Goal: Task Accomplishment & Management: Use online tool/utility

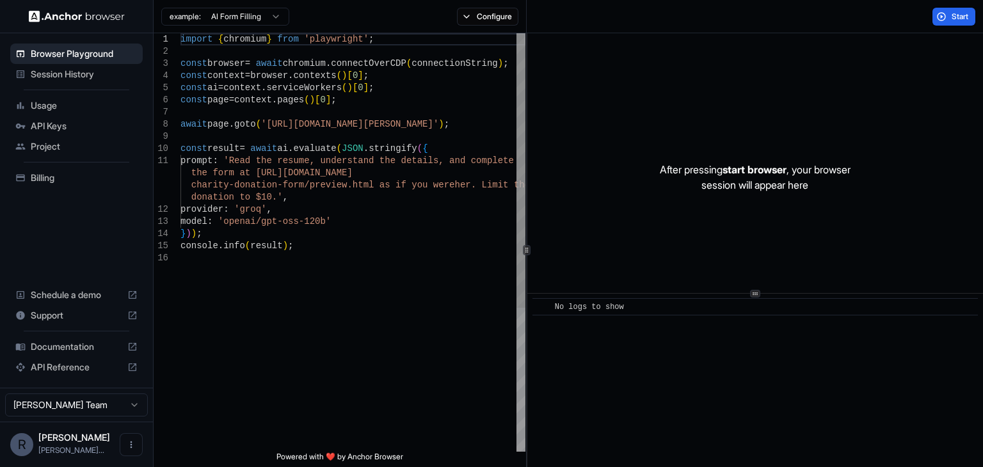
drag, startPoint x: 0, startPoint y: 0, endPoint x: 615, endPoint y: 200, distance: 646.8
click at [615, 200] on div "After pressing start browser , your browser session will appear here" at bounding box center [755, 177] width 456 height 288
type textarea "**********"
click at [458, 183] on div "import { chromium } from 'playwright' ; const browser = await chromium . connec…" at bounding box center [352, 351] width 345 height 637
click at [76, 81] on div "Session History" at bounding box center [76, 74] width 132 height 20
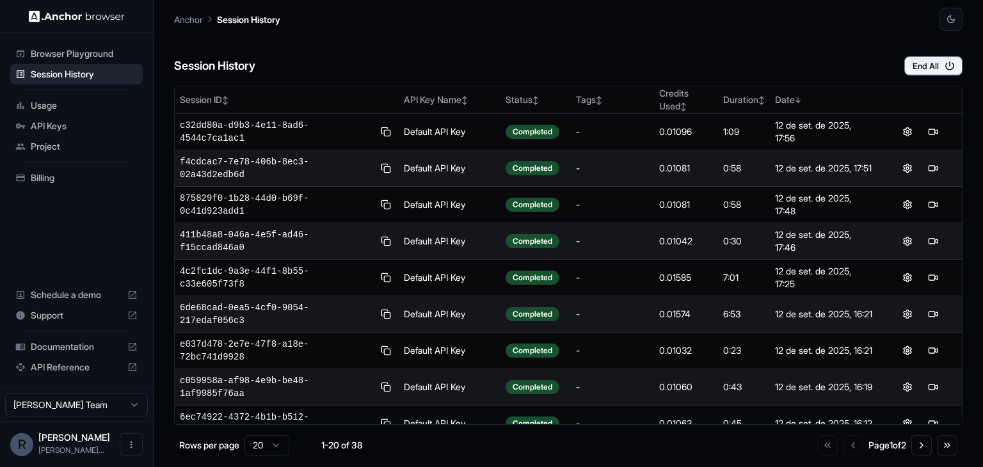
click at [76, 102] on span "Usage" at bounding box center [84, 105] width 107 height 13
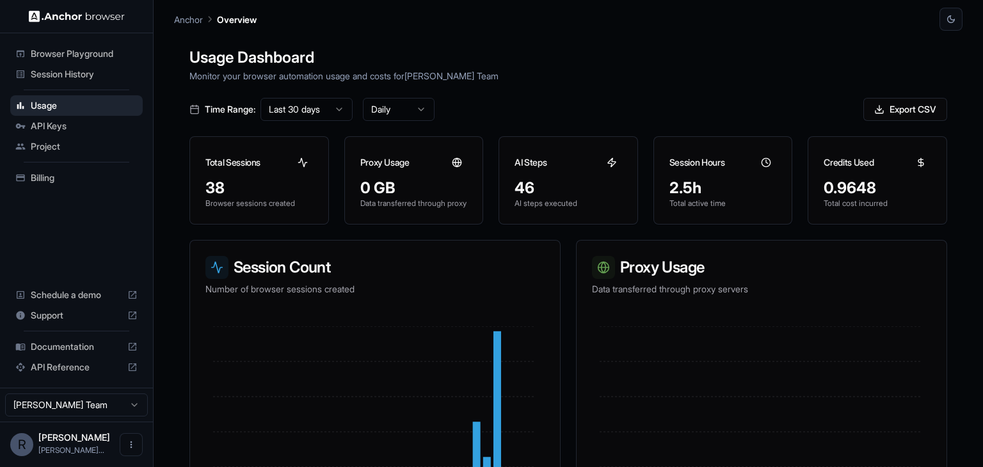
click at [82, 134] on div "API Keys" at bounding box center [76, 126] width 132 height 20
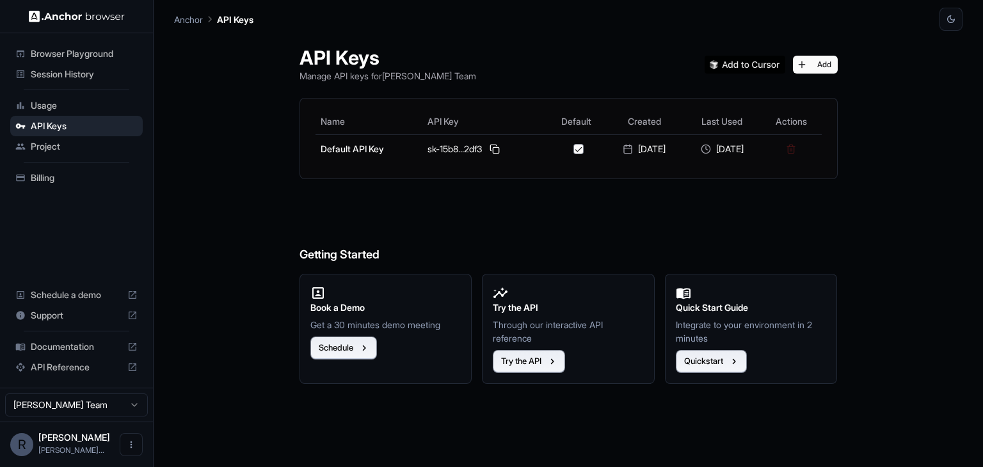
click at [79, 111] on span "Usage" at bounding box center [84, 105] width 107 height 13
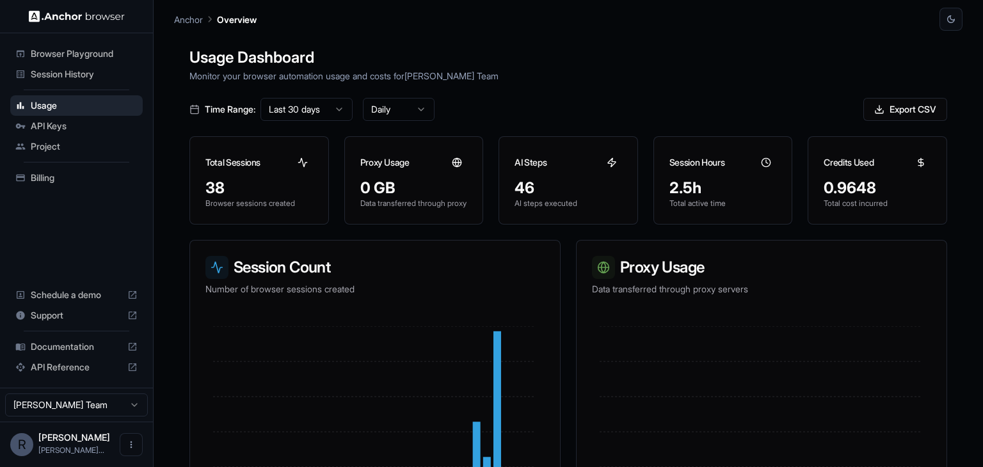
click at [69, 150] on span "Project" at bounding box center [84, 146] width 107 height 13
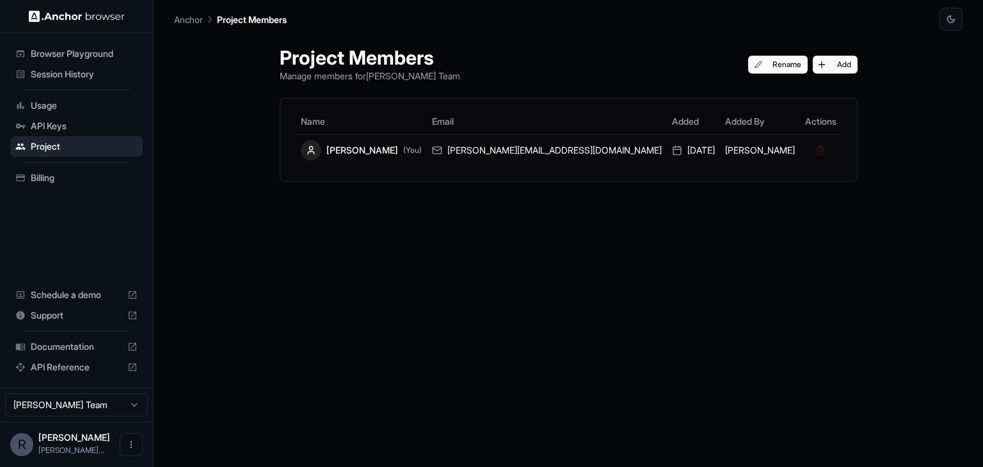
click at [89, 131] on span "API Keys" at bounding box center [84, 126] width 107 height 13
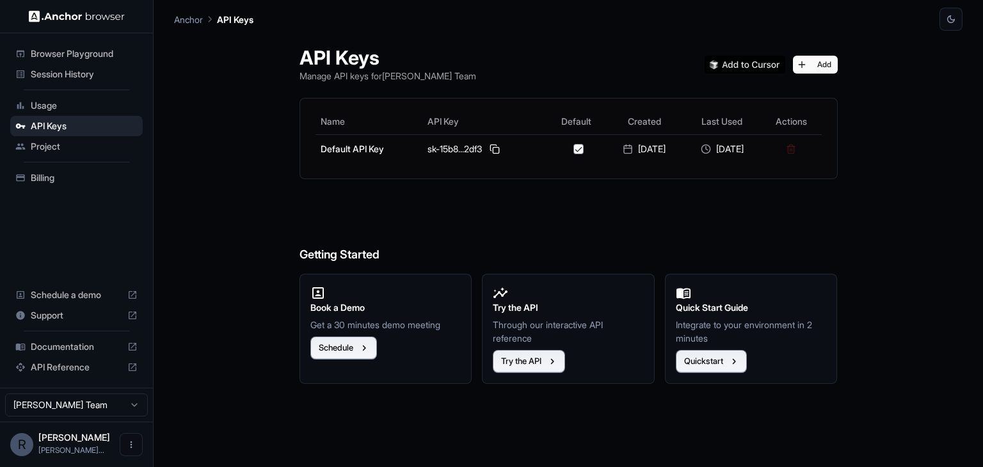
click at [95, 342] on span "Documentation" at bounding box center [77, 346] width 92 height 13
click at [83, 65] on div "Session History" at bounding box center [76, 74] width 132 height 20
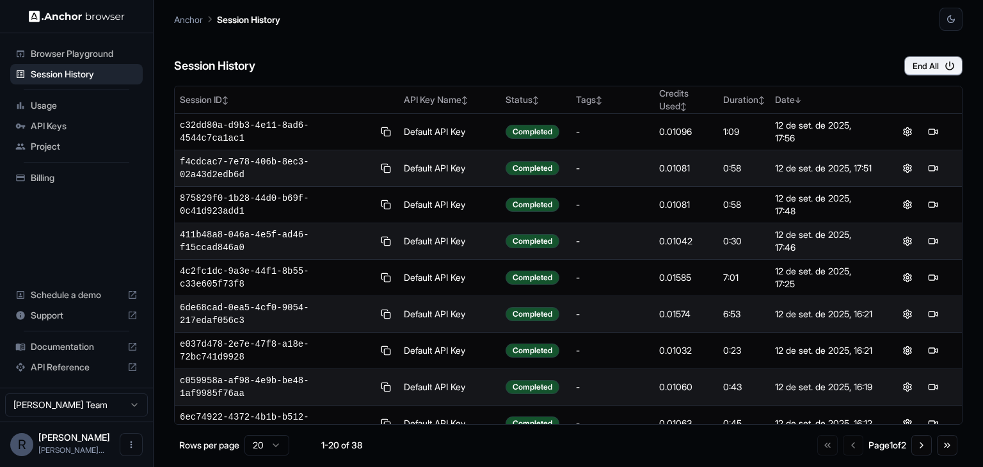
click at [95, 59] on span "Browser Playground" at bounding box center [84, 53] width 107 height 13
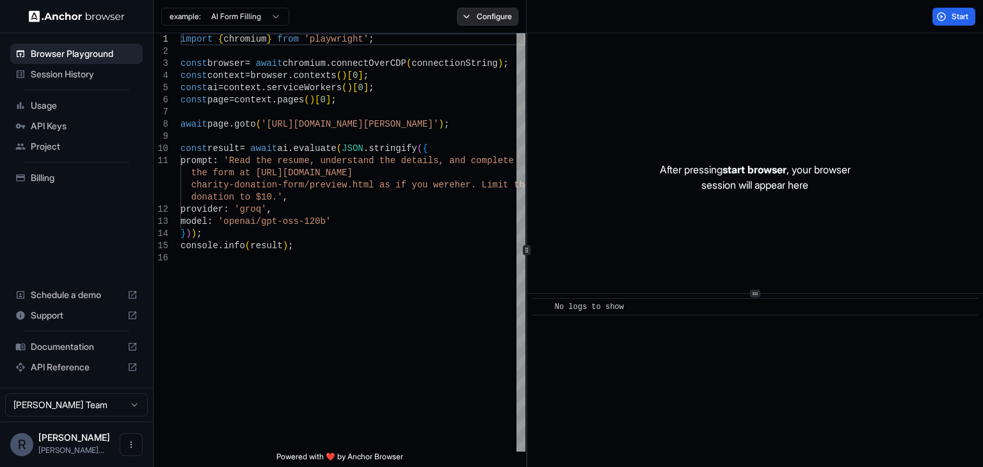
click at [479, 20] on button "Configure" at bounding box center [488, 17] width 62 height 18
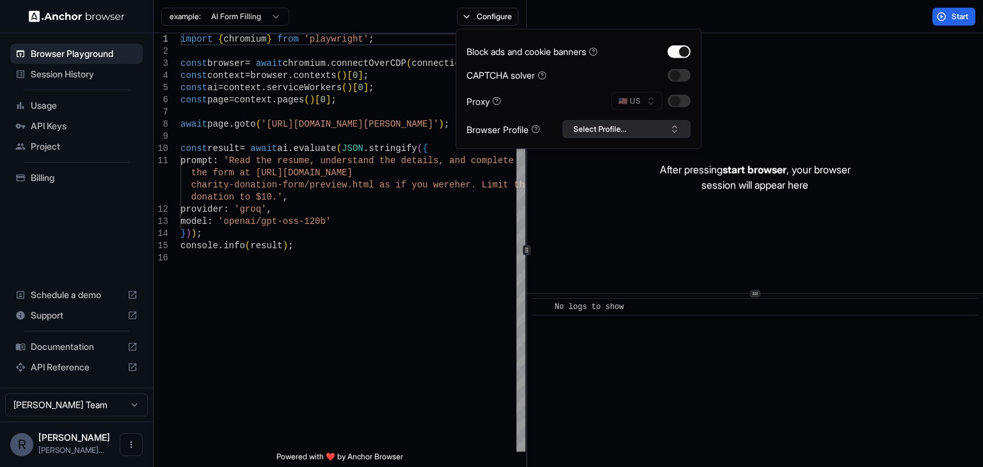
click at [635, 121] on button "Select Profile..." at bounding box center [627, 129] width 128 height 18
click at [431, 263] on div "import { chromium } from 'playwright' ; const browser = await chromium . connec…" at bounding box center [352, 351] width 345 height 637
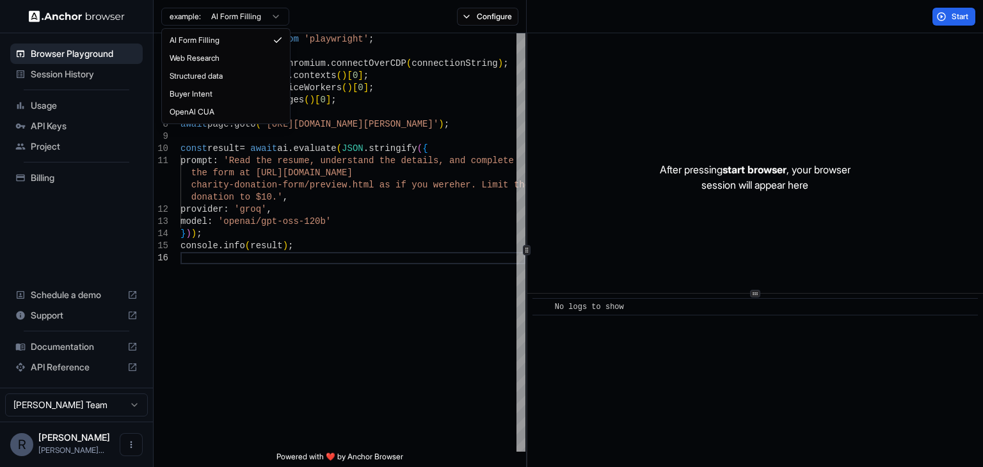
click at [271, 23] on html "Browser Playground Session History Usage API Keys Project Billing Schedule a de…" at bounding box center [491, 233] width 983 height 467
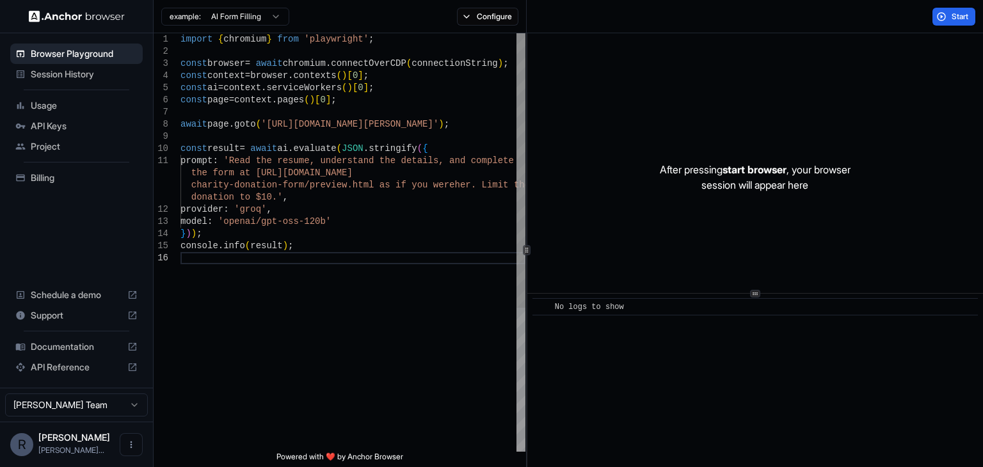
click at [369, 179] on html "Browser Playground Session History Usage API Keys Project Billing Schedule a de…" at bounding box center [491, 233] width 983 height 467
type textarea "**********"
click at [461, 131] on div "import { chromium } from 'playwright' ; const browser = await chromium . connec…" at bounding box center [352, 351] width 345 height 637
drag, startPoint x: 980, startPoint y: 2, endPoint x: 638, endPoint y: 205, distance: 397.4
click at [638, 205] on div "After pressing start browser , your browser session will appear here" at bounding box center [755, 177] width 456 height 288
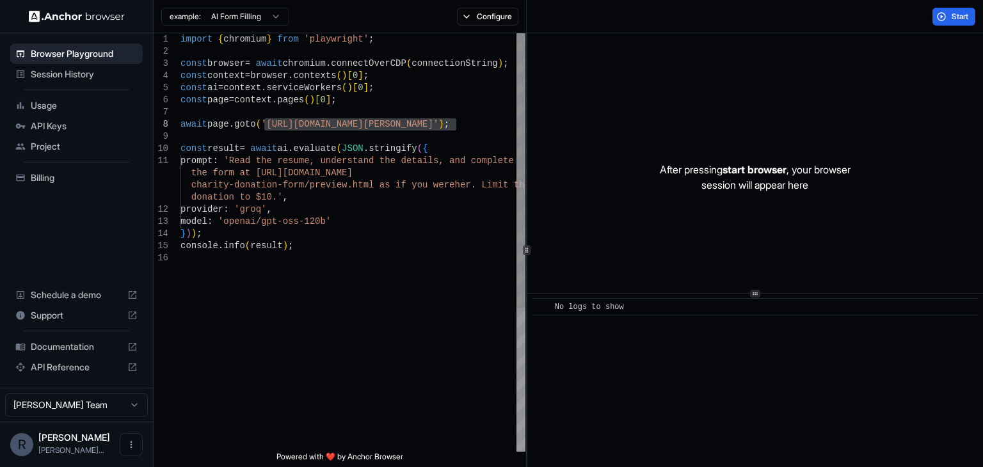
click at [454, 128] on div "import { chromium } from 'playwright' ; const browser = await chromium . connec…" at bounding box center [352, 351] width 345 height 637
click at [952, 13] on span "Start" at bounding box center [961, 17] width 18 height 10
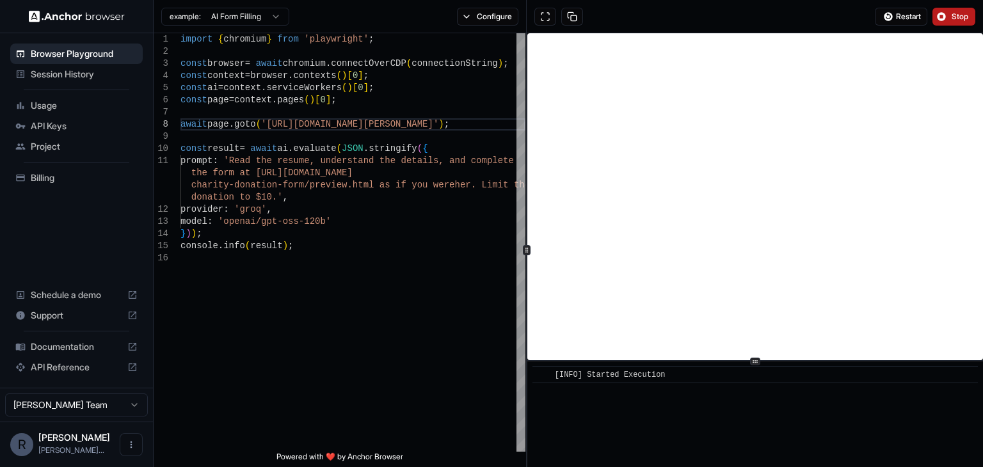
click at [745, 371] on div "​ [INFO] Started Execution" at bounding box center [755, 250] width 456 height 434
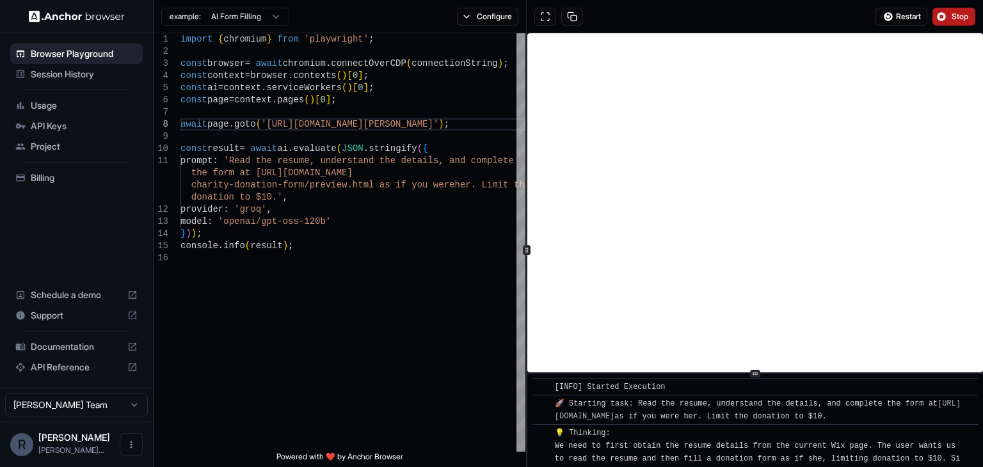
scroll to position [140, 0]
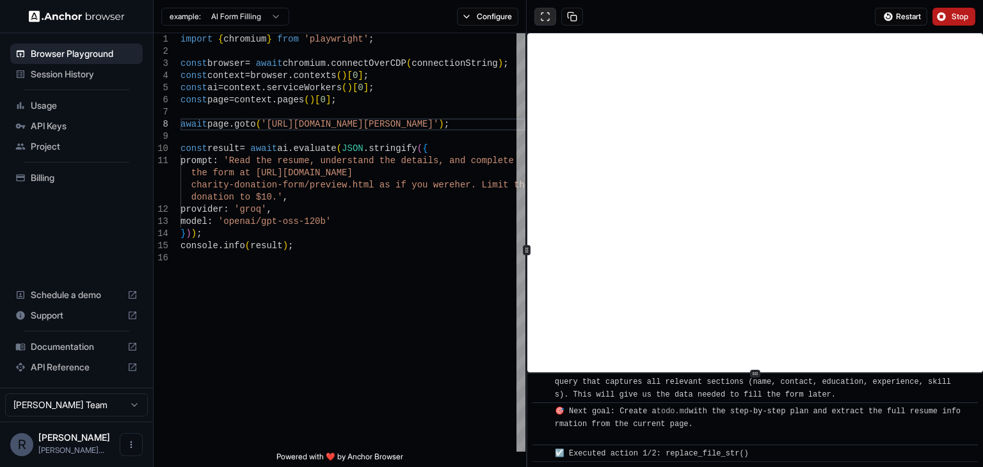
click at [541, 12] on button at bounding box center [545, 17] width 22 height 18
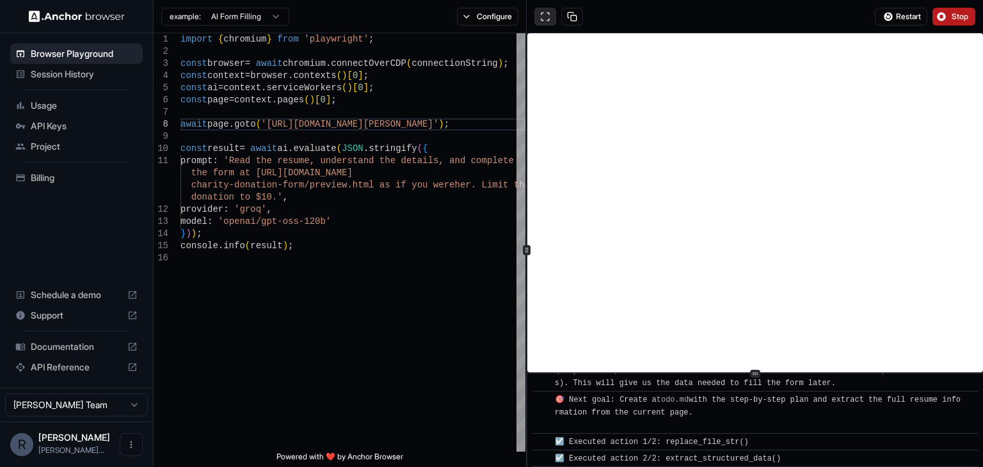
scroll to position [845, 0]
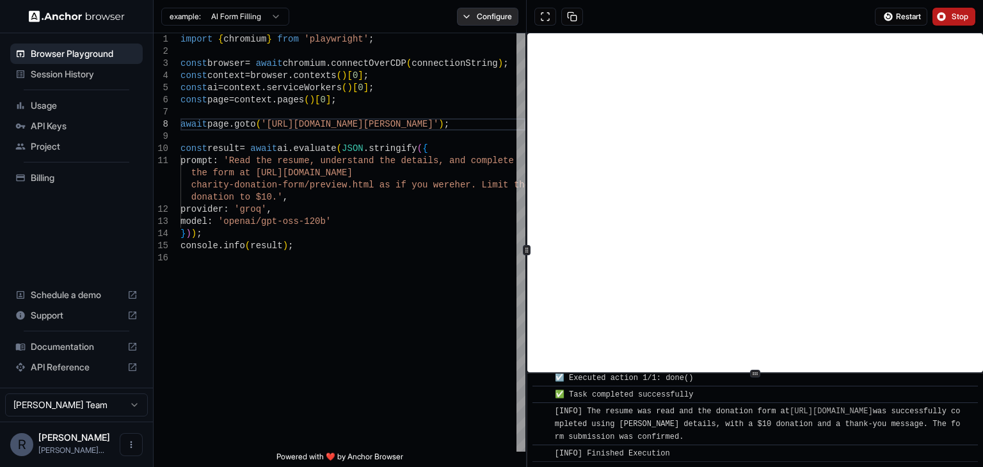
click at [465, 16] on button "Configure" at bounding box center [488, 17] width 62 height 18
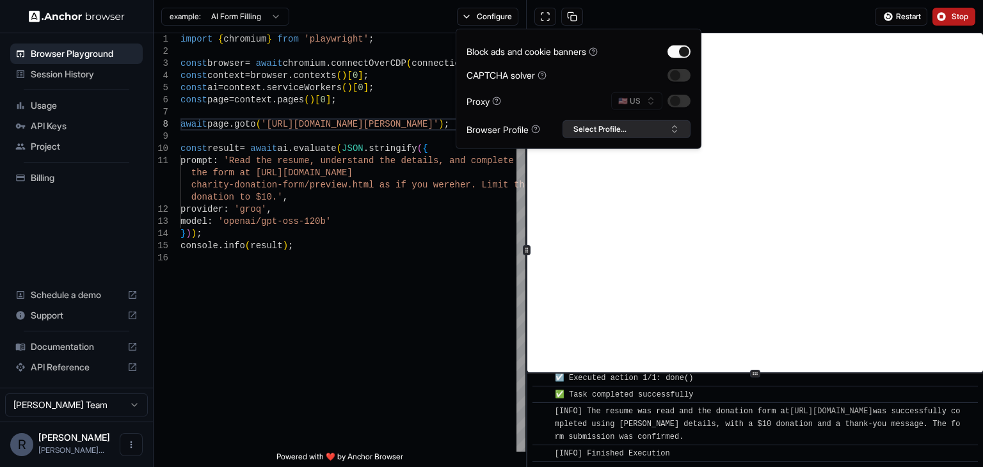
click at [568, 127] on button "Select Profile..." at bounding box center [627, 129] width 128 height 18
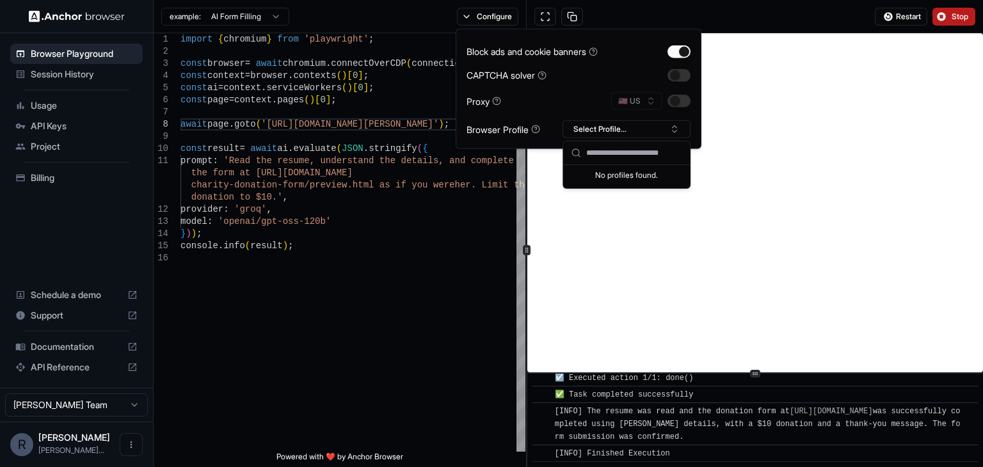
click at [611, 180] on div "No profiles found." at bounding box center [626, 174] width 127 height 18
click at [635, 154] on input "text" at bounding box center [634, 152] width 96 height 23
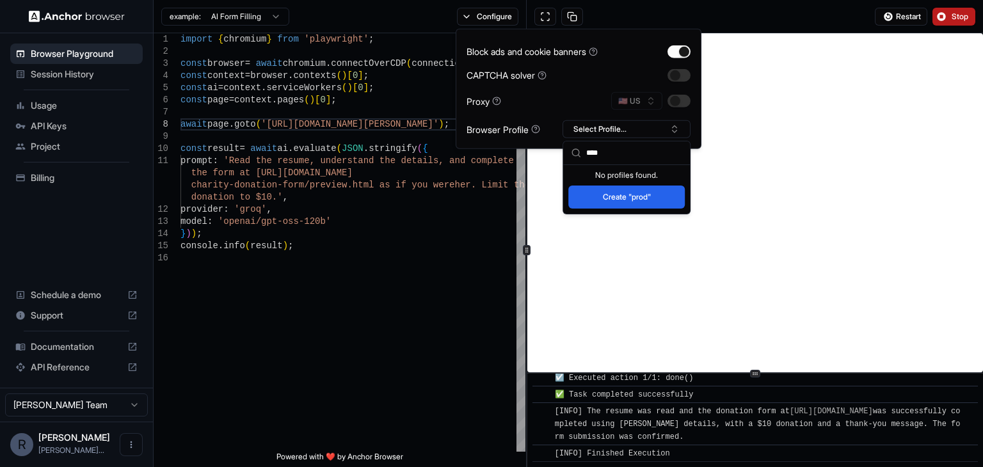
type input "****"
click at [634, 200] on button "Create "prod"" at bounding box center [626, 197] width 116 height 23
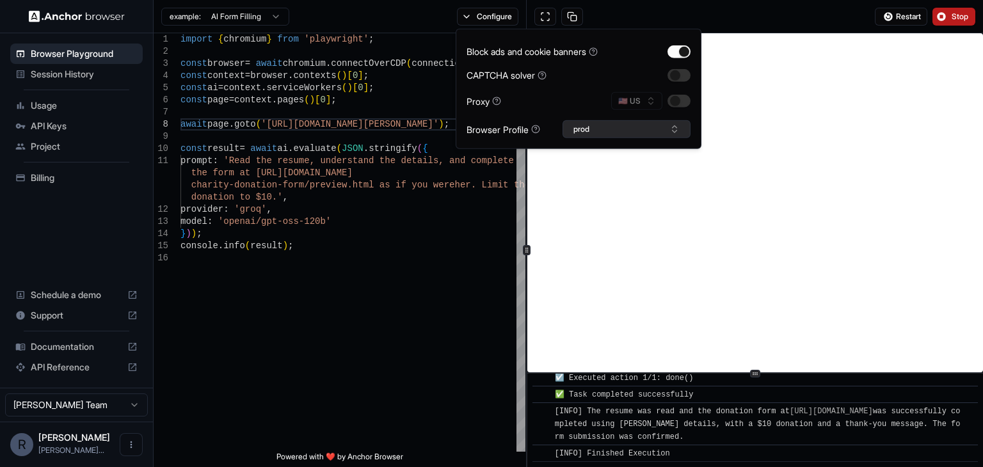
click at [589, 131] on button "prod" at bounding box center [627, 129] width 128 height 18
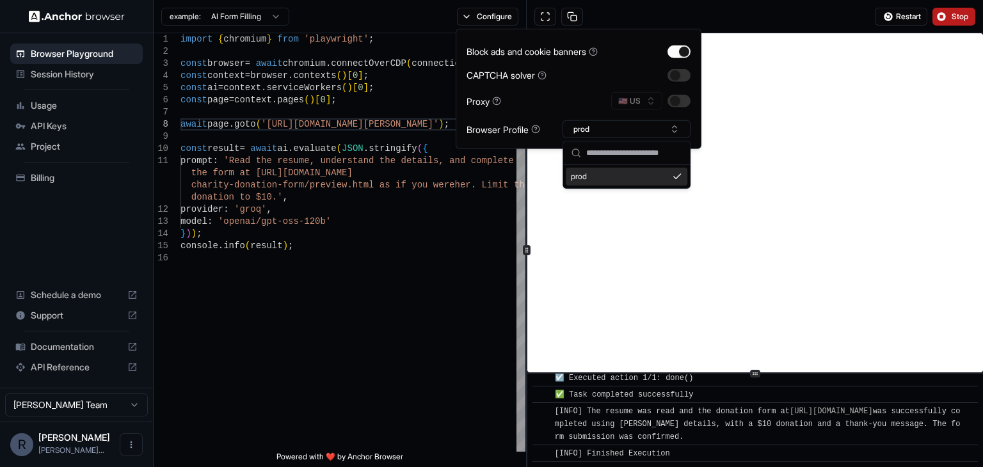
click at [547, 129] on div "Browser Profile prod" at bounding box center [579, 129] width 224 height 18
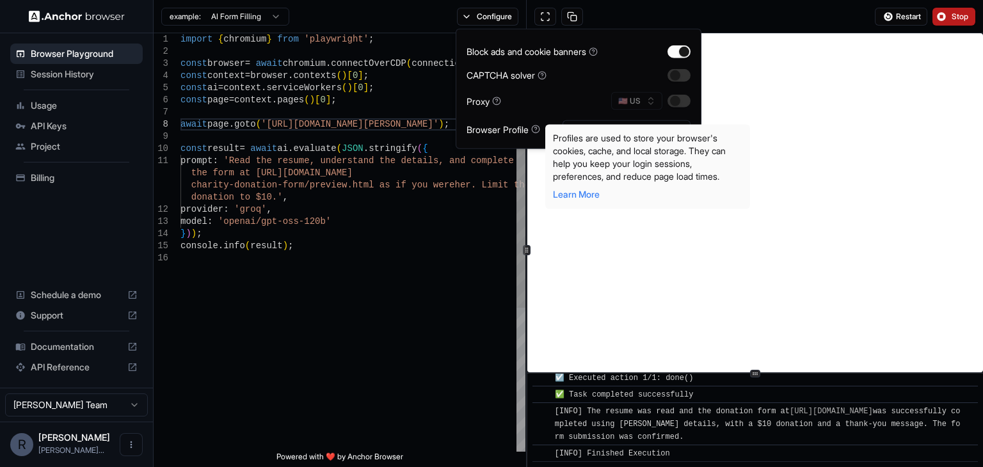
type textarea "**********"
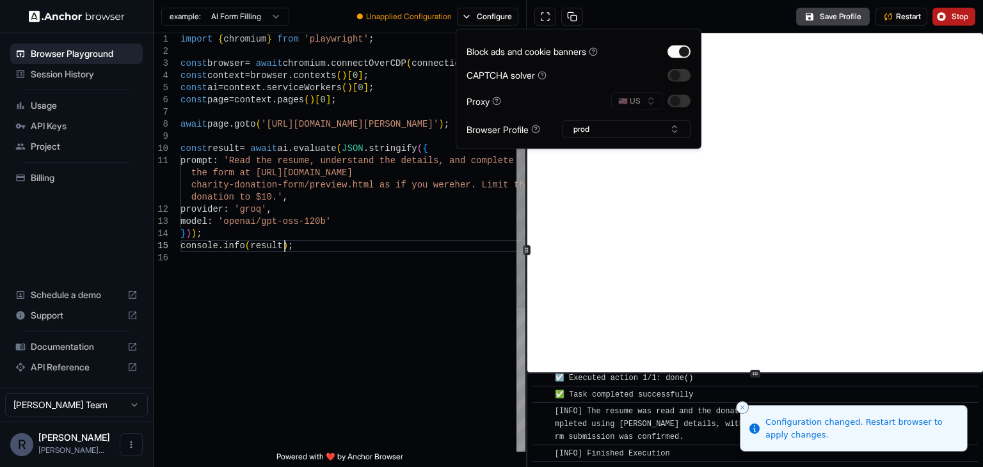
click at [438, 249] on div "import { chromium } from 'playwright' ; const browser = await chromium . connec…" at bounding box center [352, 351] width 345 height 637
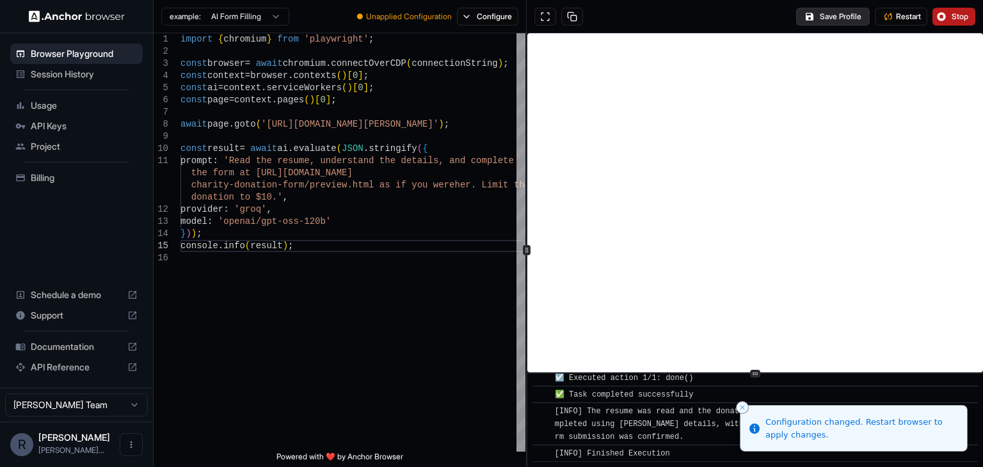
click at [838, 13] on button "Save Profile" at bounding box center [833, 17] width 74 height 18
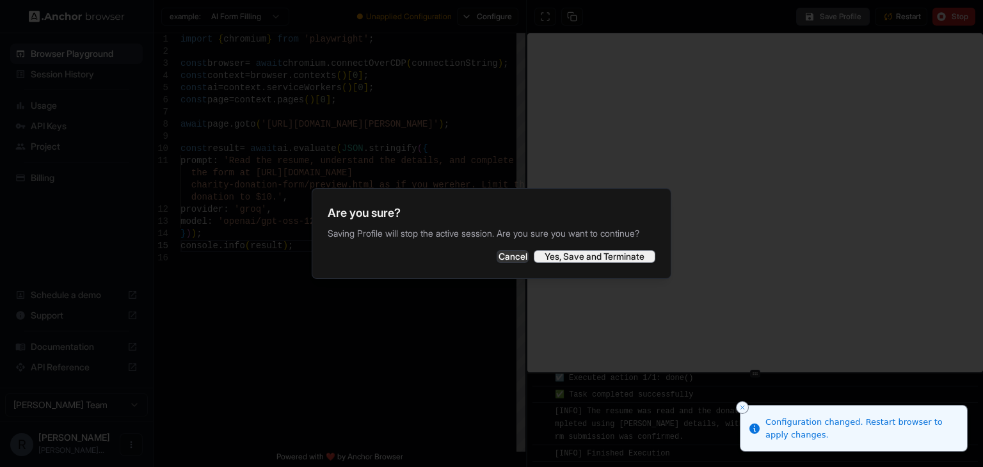
click at [618, 254] on button "Yes, Save and Terminate" at bounding box center [595, 256] width 122 height 13
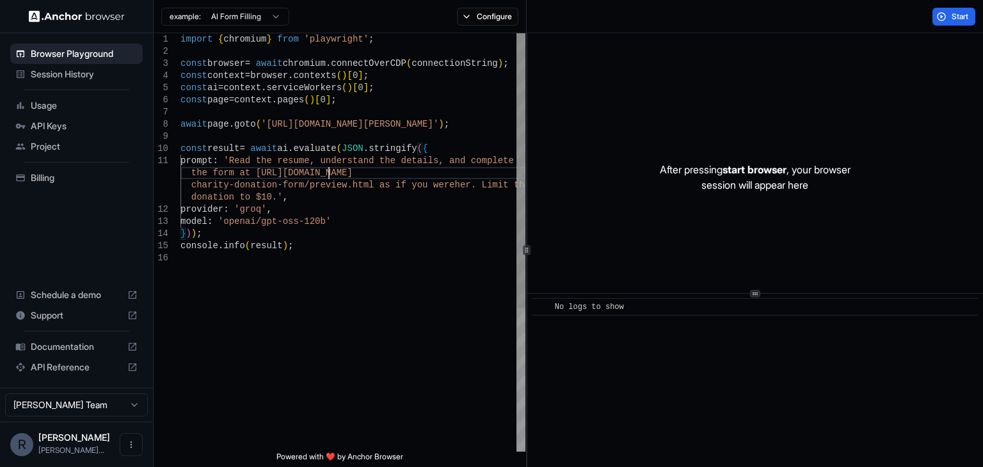
click at [328, 179] on div "import { chromium } from 'playwright' ; const browser = await chromium . connec…" at bounding box center [352, 351] width 345 height 637
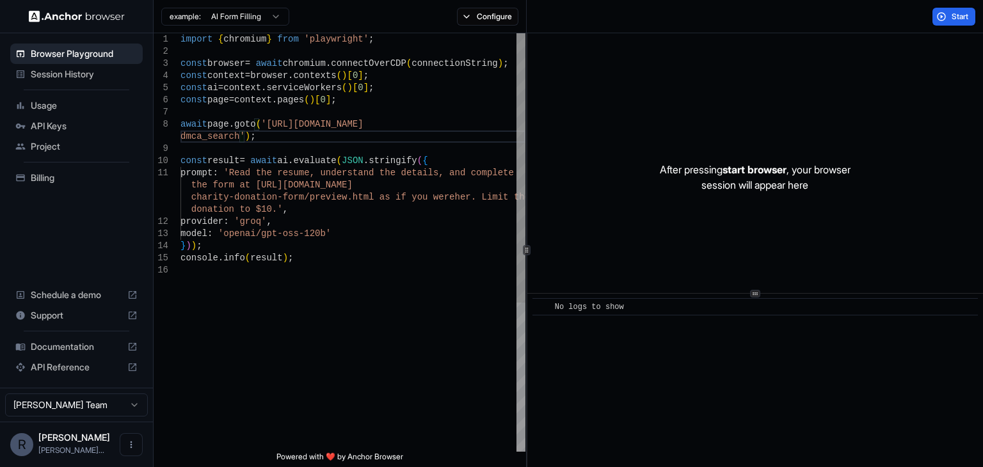
click at [316, 218] on div "import { chromium } from 'playwright' ; const browser = await chromium . connec…" at bounding box center [352, 358] width 345 height 650
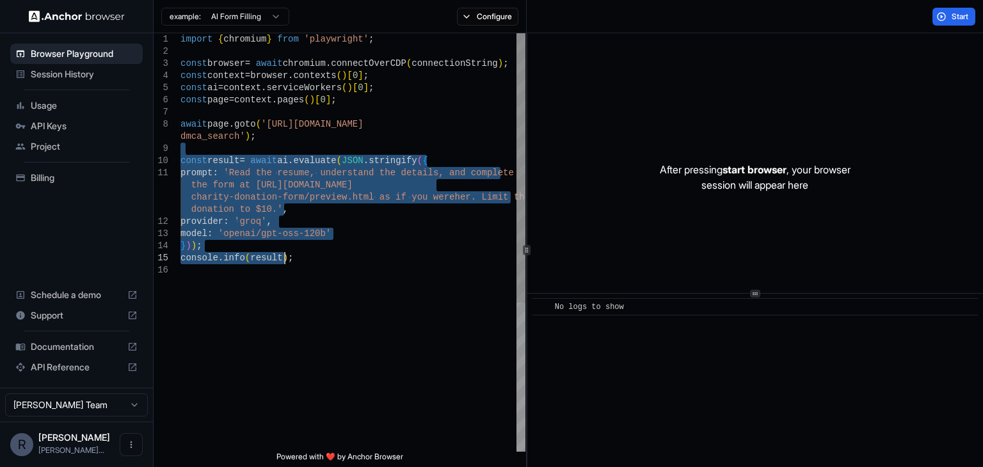
drag, startPoint x: 225, startPoint y: 148, endPoint x: 305, endPoint y: 257, distance: 135.5
click at [305, 257] on div "import { chromium } from 'playwright' ; const browser = await chromium . connec…" at bounding box center [352, 358] width 345 height 650
type textarea "**********"
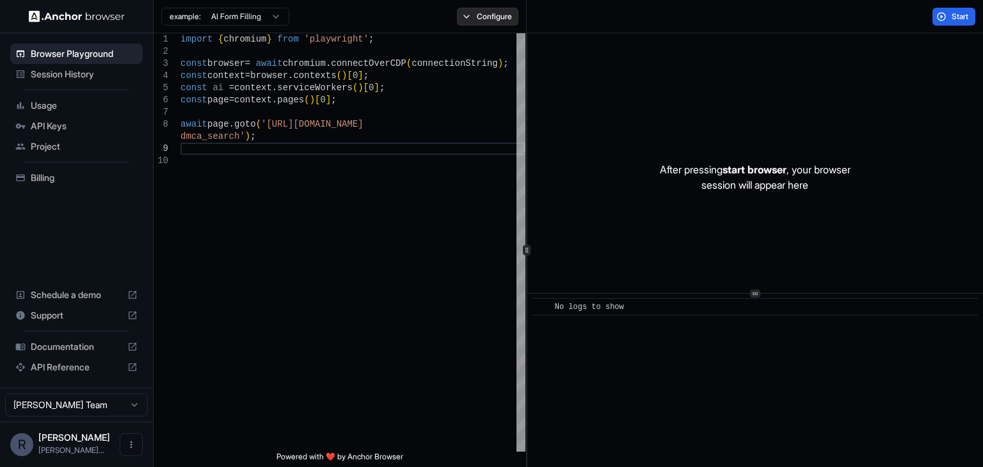
click at [481, 17] on button "Configure" at bounding box center [488, 17] width 62 height 18
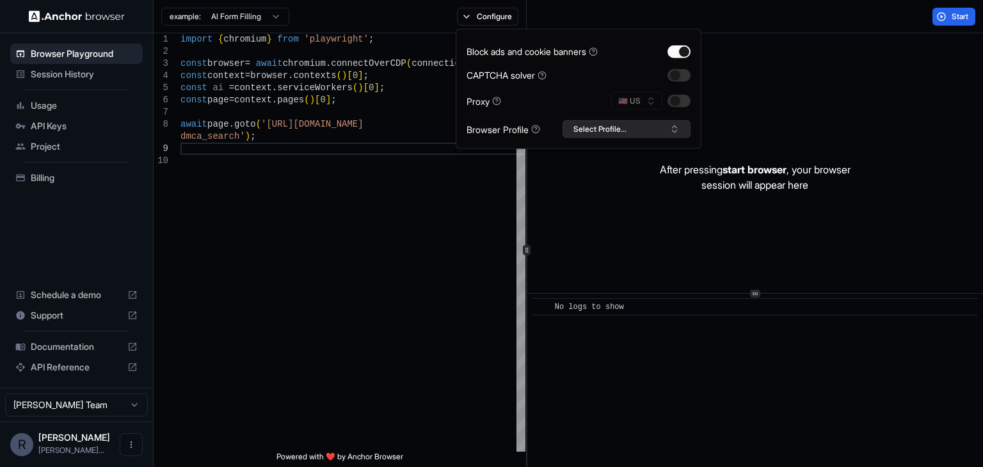
click at [630, 124] on button "Select Profile..." at bounding box center [627, 129] width 128 height 18
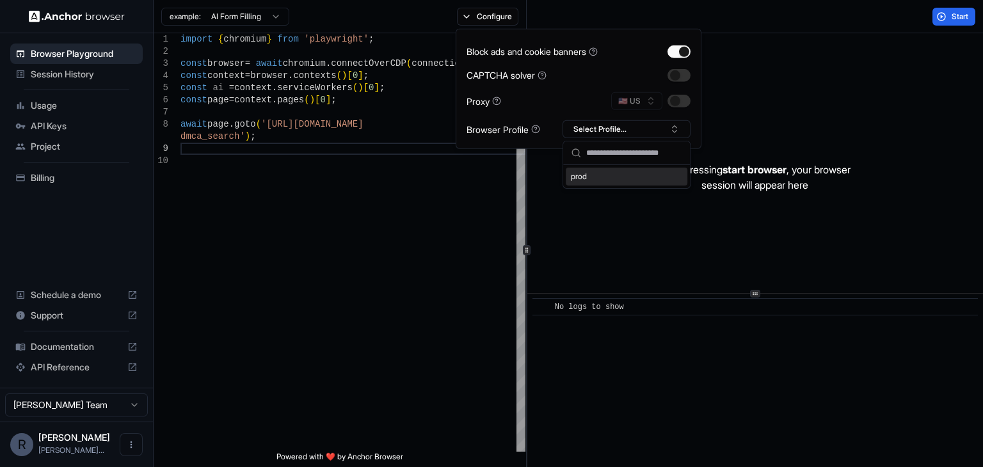
click at [594, 172] on div "prod" at bounding box center [627, 177] width 122 height 18
click at [676, 97] on button "button" at bounding box center [678, 101] width 23 height 13
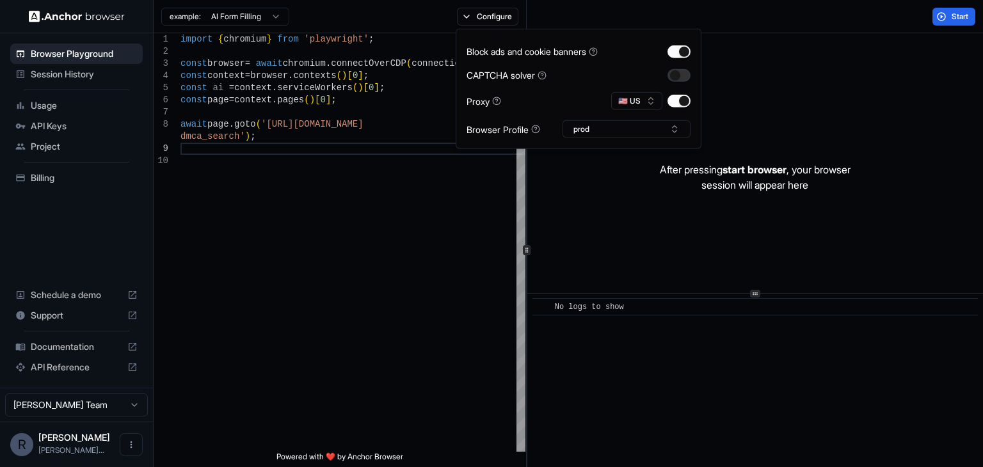
click at [681, 74] on button "button" at bounding box center [678, 74] width 23 height 13
click at [397, 251] on div "import { chromium } from 'playwright' ; const browser = await chromium . connec…" at bounding box center [352, 303] width 345 height 540
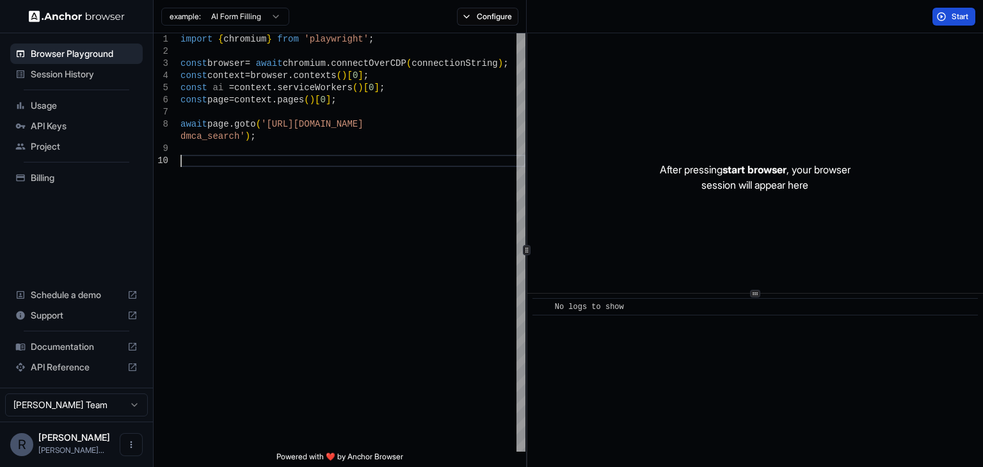
click at [958, 16] on span "Start" at bounding box center [961, 17] width 18 height 10
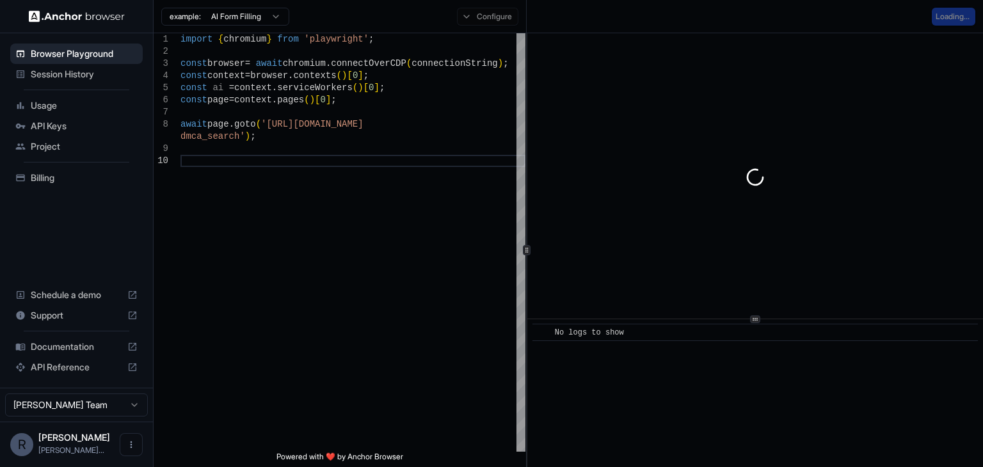
click at [737, 319] on div at bounding box center [755, 319] width 456 height 1
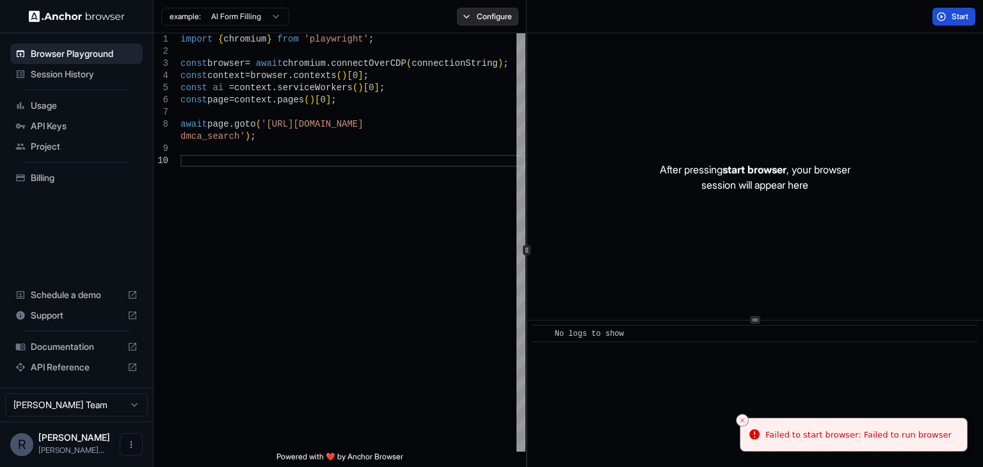
click at [507, 14] on button "Configure" at bounding box center [488, 17] width 62 height 18
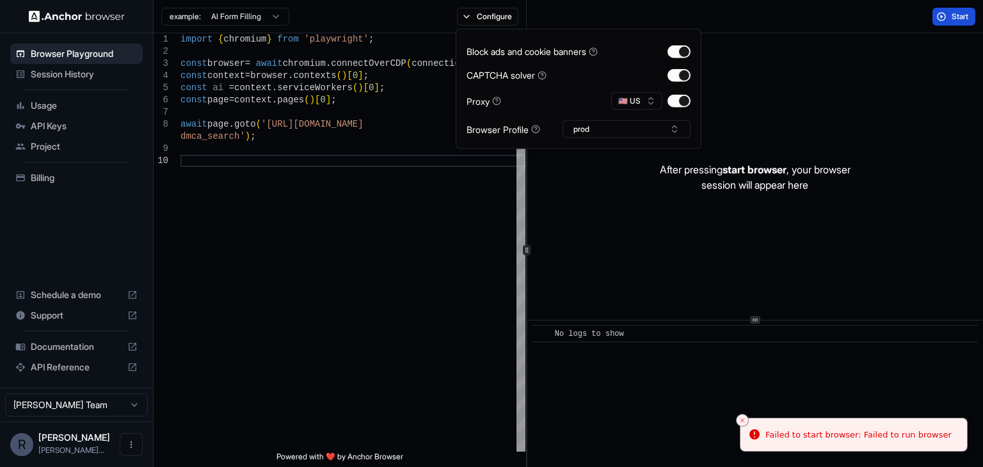
click at [796, 154] on div "After pressing start browser , your browser session will appear here" at bounding box center [755, 177] width 456 height 288
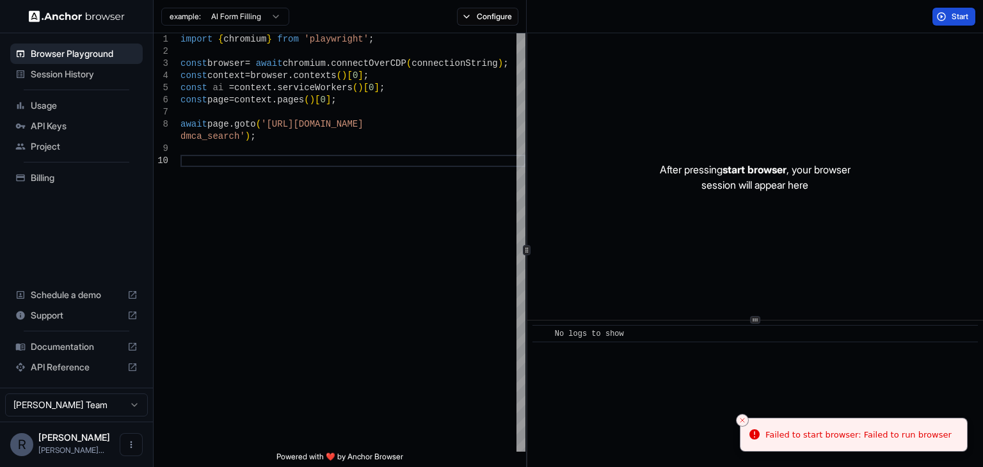
click at [966, 21] on button "Start" at bounding box center [953, 17] width 43 height 18
click at [52, 71] on span "Session History" at bounding box center [84, 74] width 107 height 13
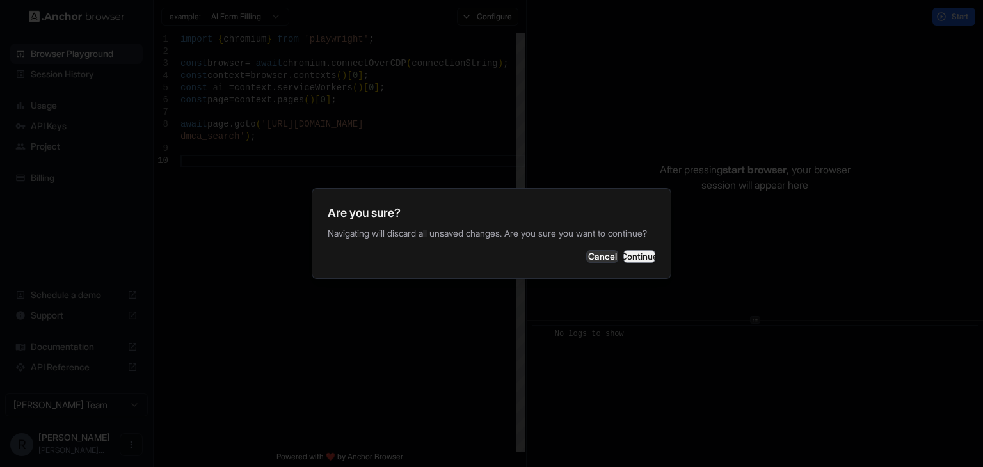
click at [623, 258] on button "Continue" at bounding box center [639, 256] width 32 height 13
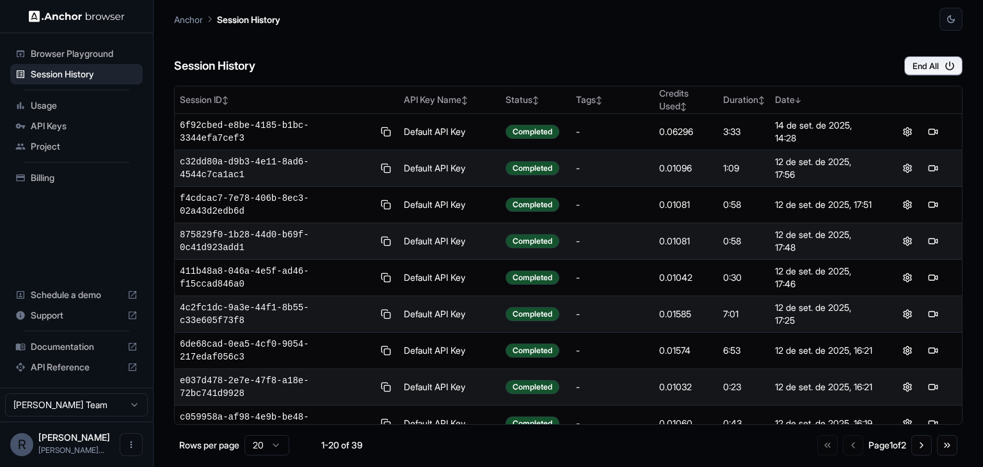
click at [69, 147] on span "Project" at bounding box center [84, 146] width 107 height 13
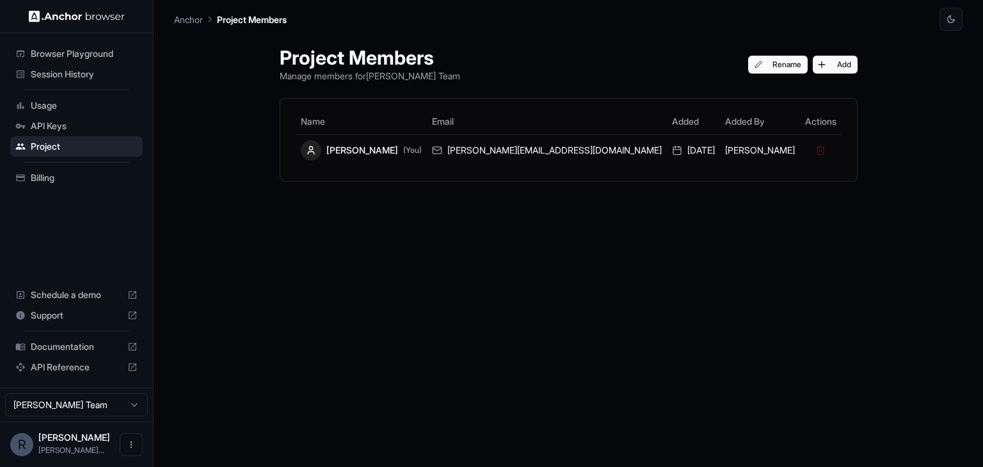
click at [84, 127] on span "API Keys" at bounding box center [84, 126] width 107 height 13
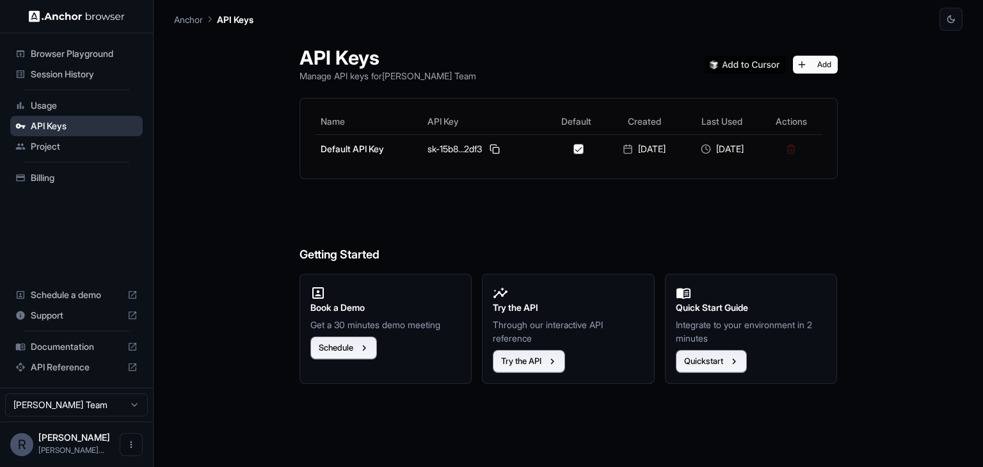
click at [90, 120] on span "API Keys" at bounding box center [84, 126] width 107 height 13
click at [69, 79] on span "Session History" at bounding box center [84, 74] width 107 height 13
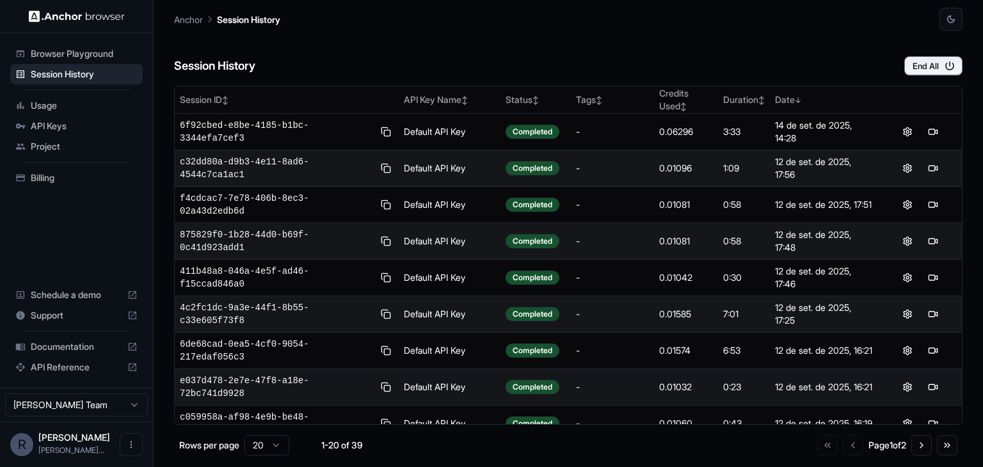
click at [94, 53] on span "Browser Playground" at bounding box center [84, 53] width 107 height 13
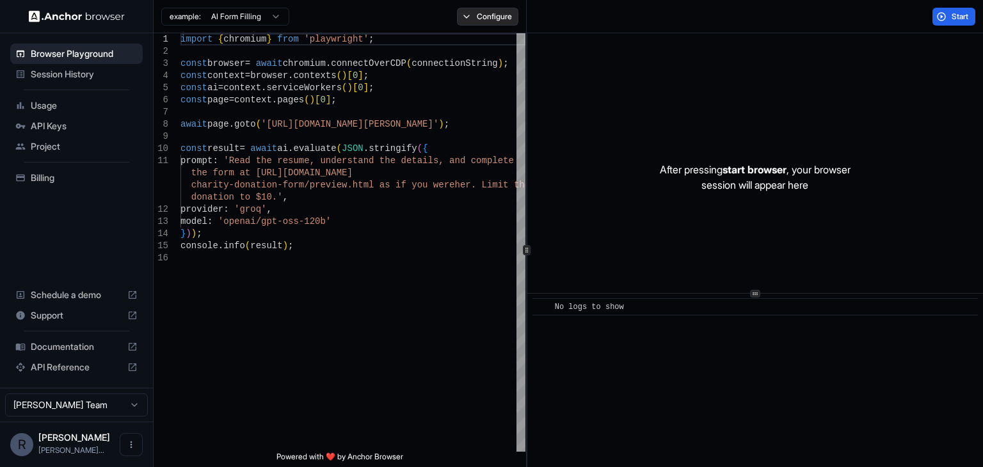
click at [484, 17] on button "Configure" at bounding box center [488, 17] width 62 height 18
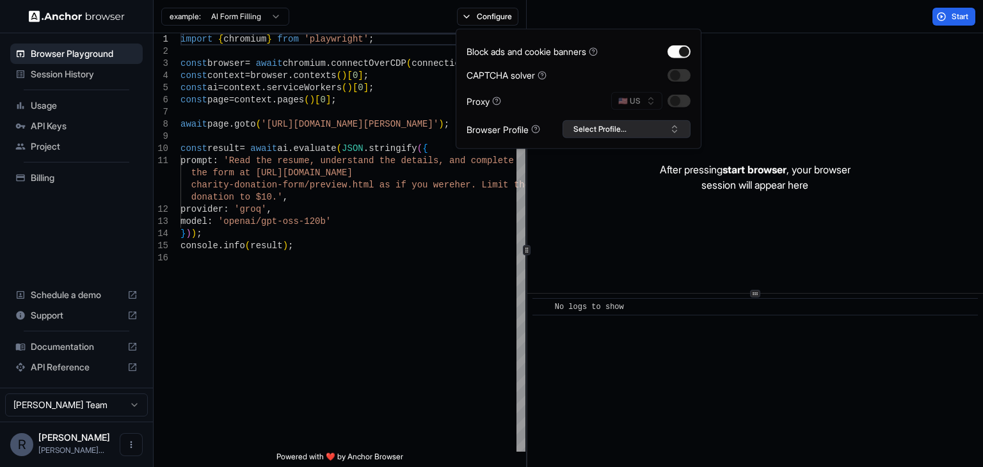
click at [641, 128] on button "Select Profile..." at bounding box center [627, 129] width 128 height 18
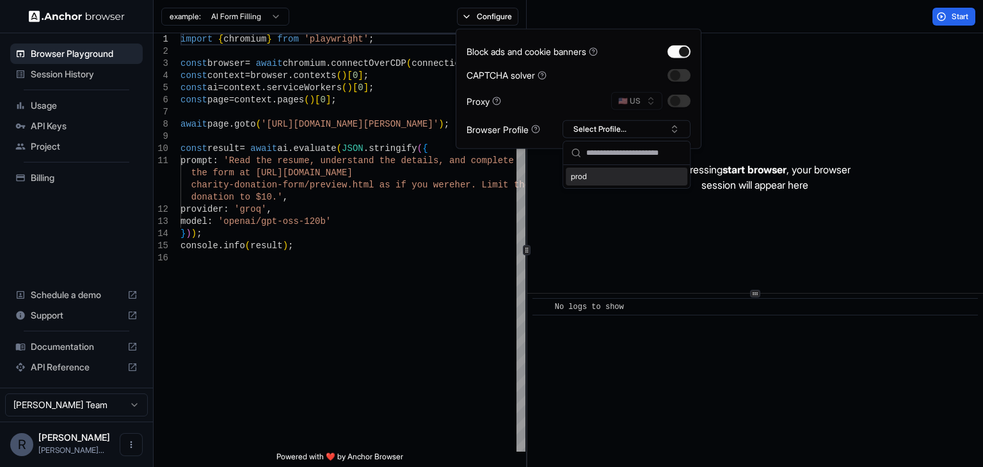
click at [584, 175] on div "prod" at bounding box center [627, 177] width 122 height 18
click at [682, 78] on button "button" at bounding box center [678, 74] width 23 height 13
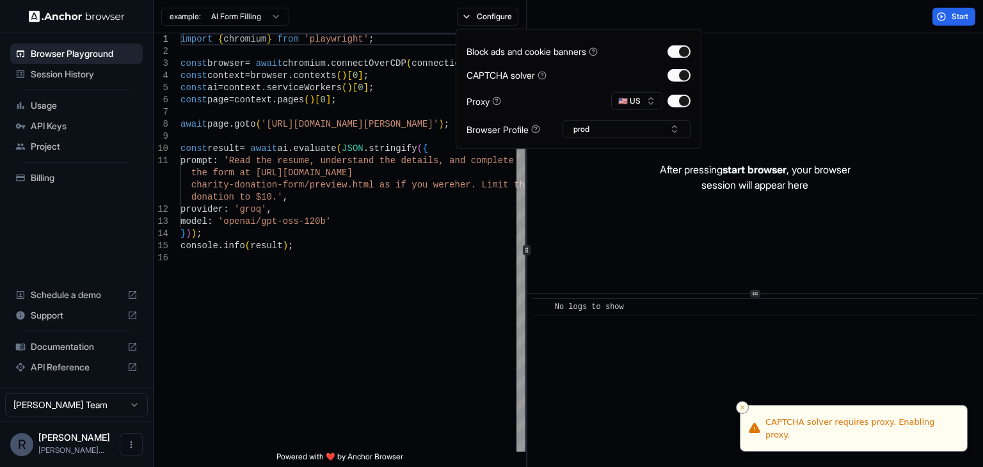
click at [811, 99] on div "After pressing start browser , your browser session will appear here" at bounding box center [755, 177] width 456 height 288
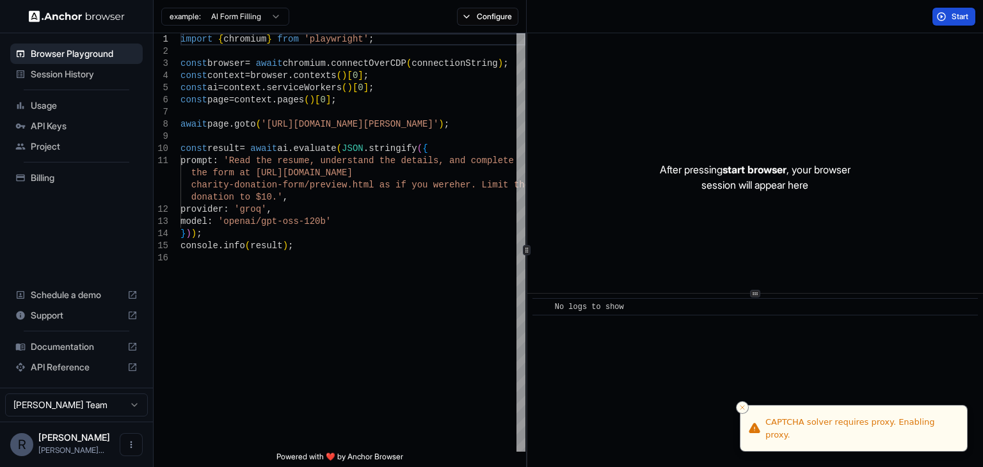
click at [952, 17] on span "Start" at bounding box center [961, 17] width 18 height 10
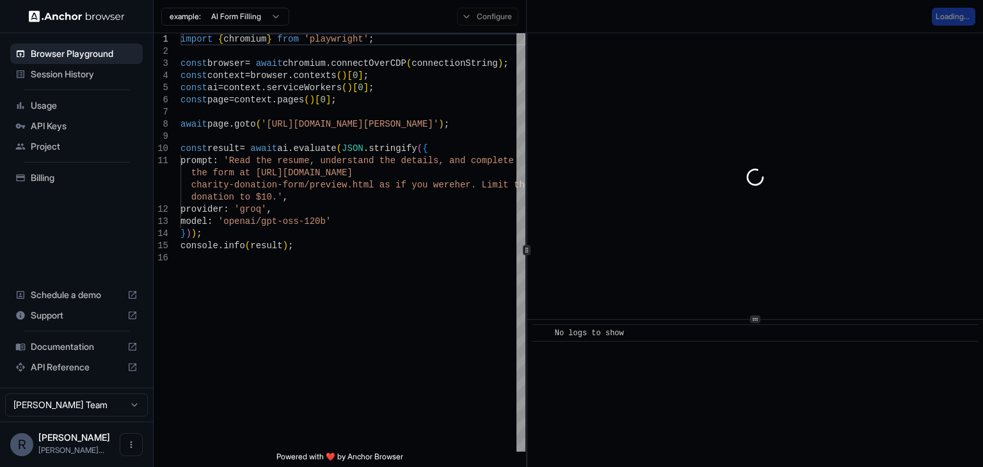
click at [747, 322] on div "​ No logs to show" at bounding box center [755, 250] width 456 height 434
type textarea "**********"
click at [510, 307] on div "import { chromium } from 'playwright' ; const browser = await chromium . connec…" at bounding box center [352, 351] width 345 height 637
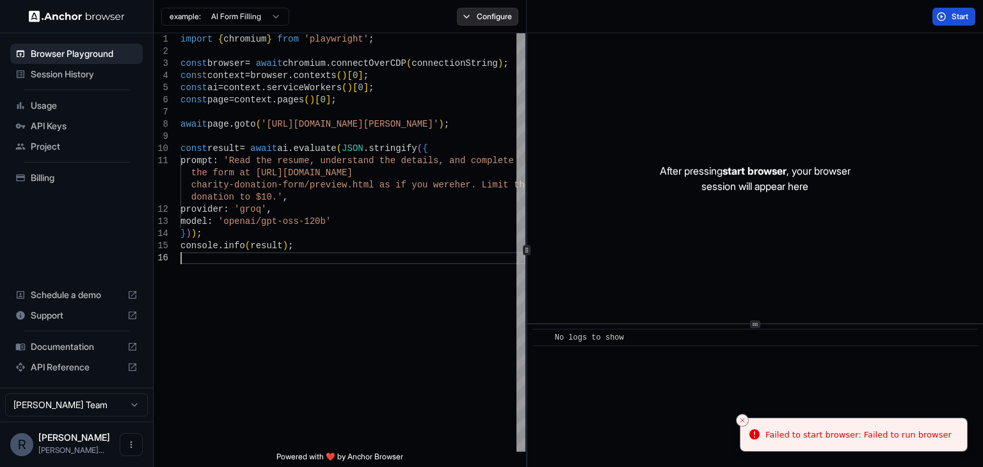
click at [512, 18] on button "Configure" at bounding box center [488, 17] width 62 height 18
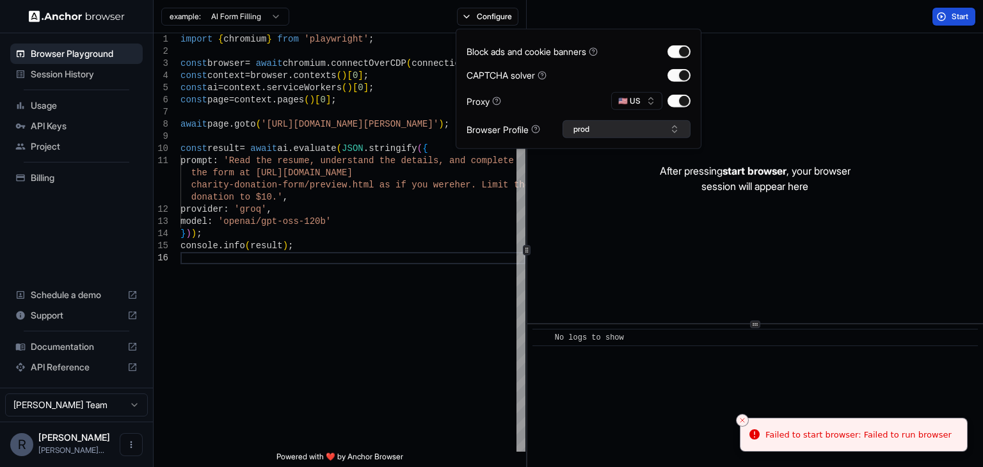
click at [613, 134] on button "prod" at bounding box center [627, 129] width 128 height 18
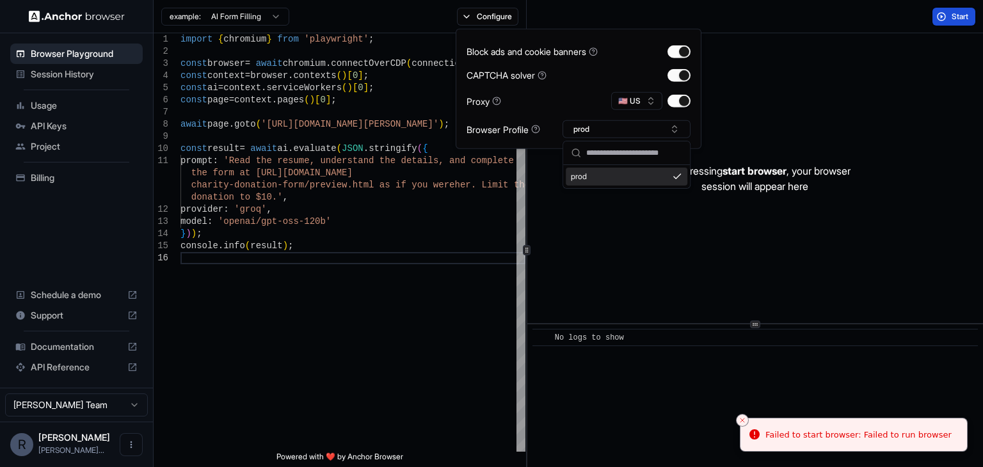
click at [623, 154] on input "text" at bounding box center [634, 152] width 96 height 23
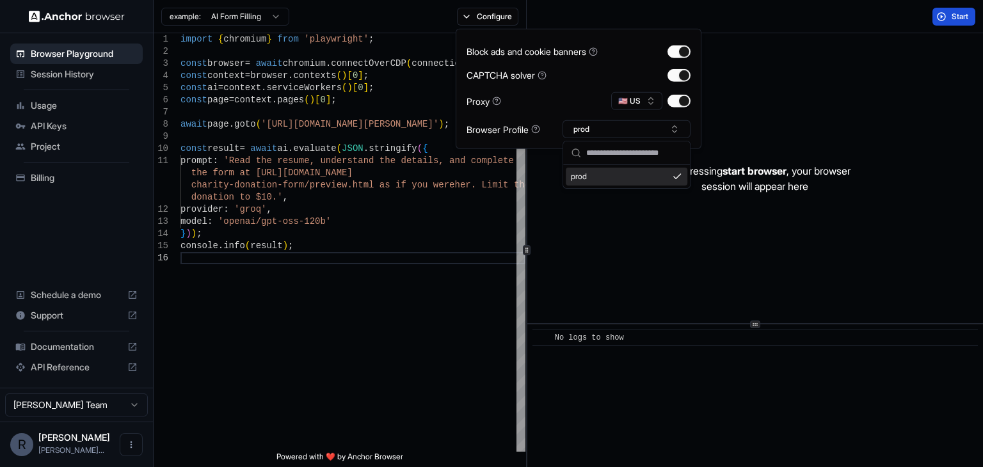
click at [685, 44] on div "Block ads and cookie banners CAPTCHA solver Proxy 🇺🇸 US Browser Profile prod" at bounding box center [579, 89] width 224 height 99
click at [683, 54] on button "button" at bounding box center [678, 51] width 23 height 13
click at [685, 74] on button "button" at bounding box center [678, 74] width 23 height 13
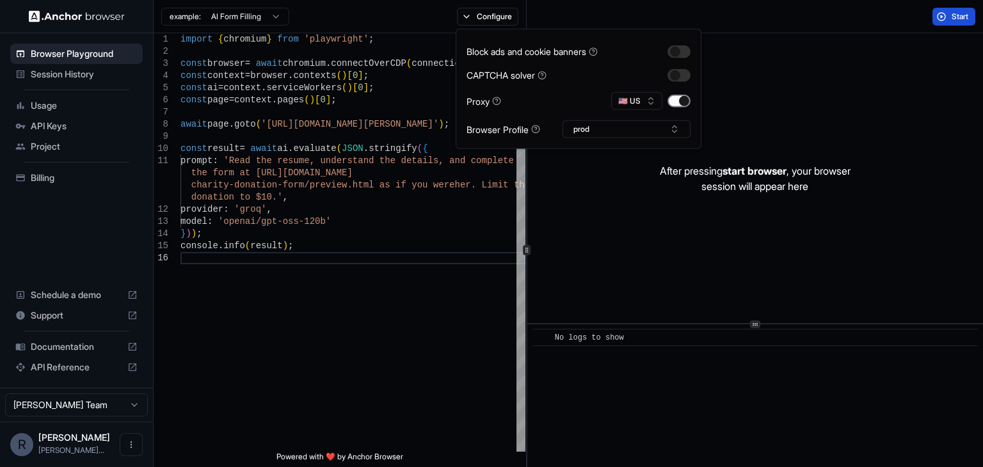
click at [679, 99] on button "button" at bounding box center [678, 101] width 23 height 13
click at [756, 109] on div "After pressing start browser , your browser session will appear here" at bounding box center [755, 178] width 456 height 290
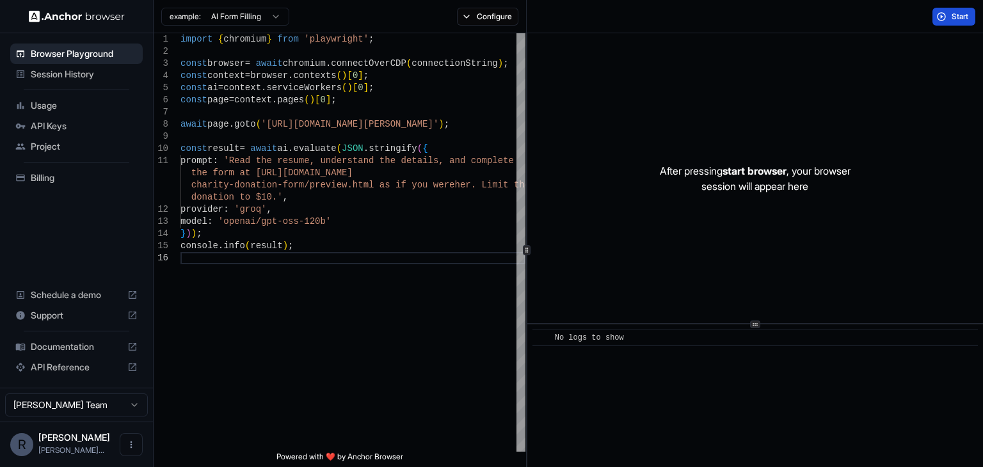
click at [957, 19] on span "Start" at bounding box center [961, 17] width 18 height 10
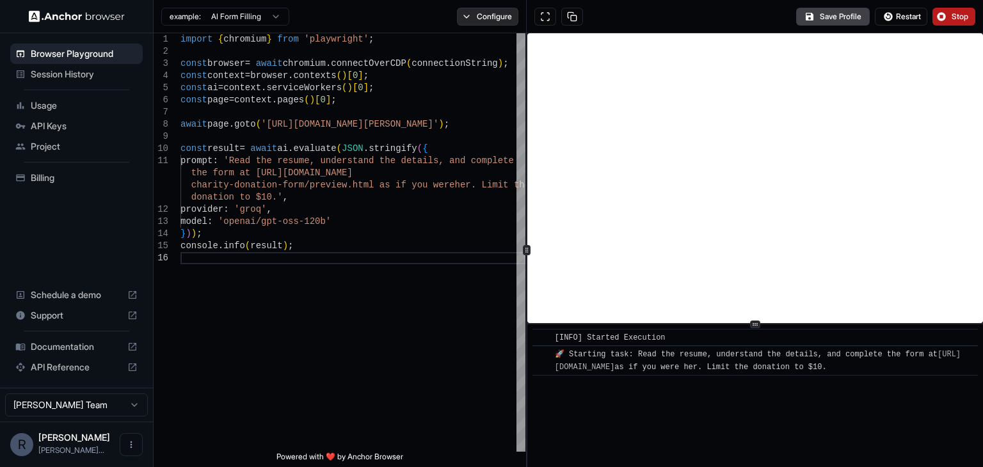
click at [500, 13] on button "Configure" at bounding box center [488, 17] width 62 height 18
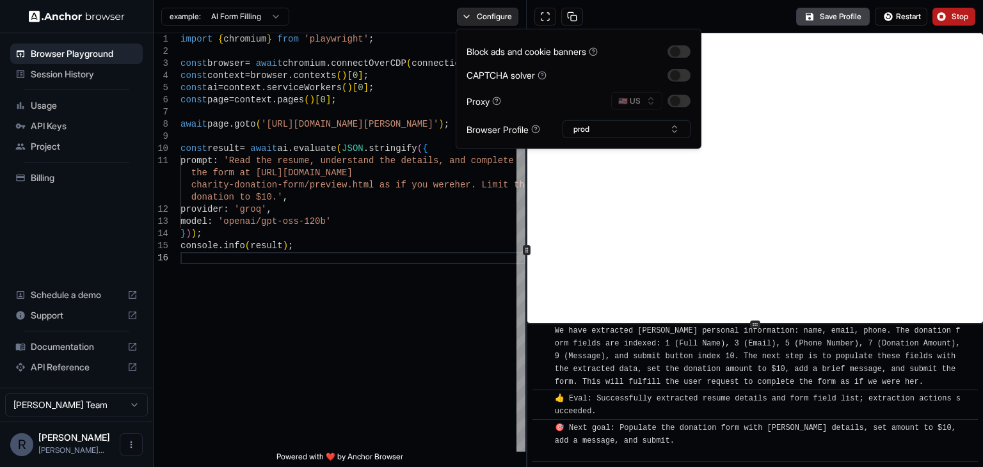
scroll to position [307, 0]
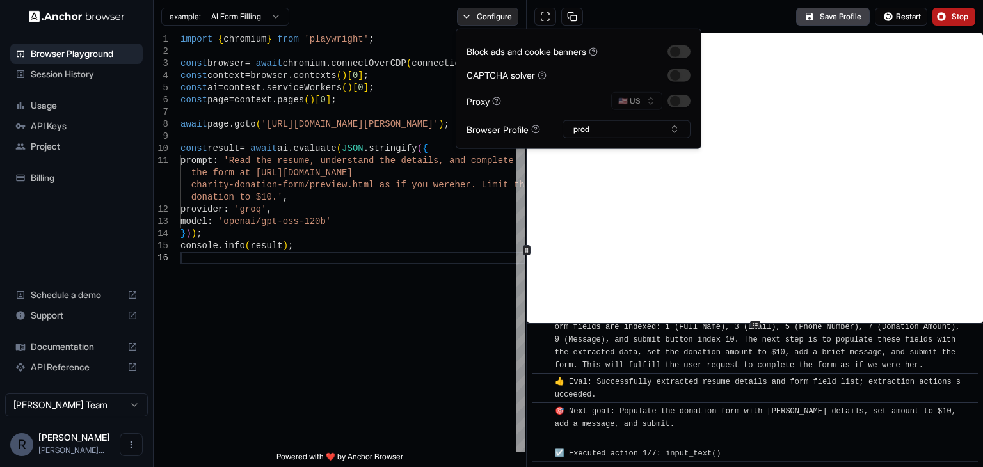
click at [488, 10] on button "Configure" at bounding box center [488, 17] width 62 height 18
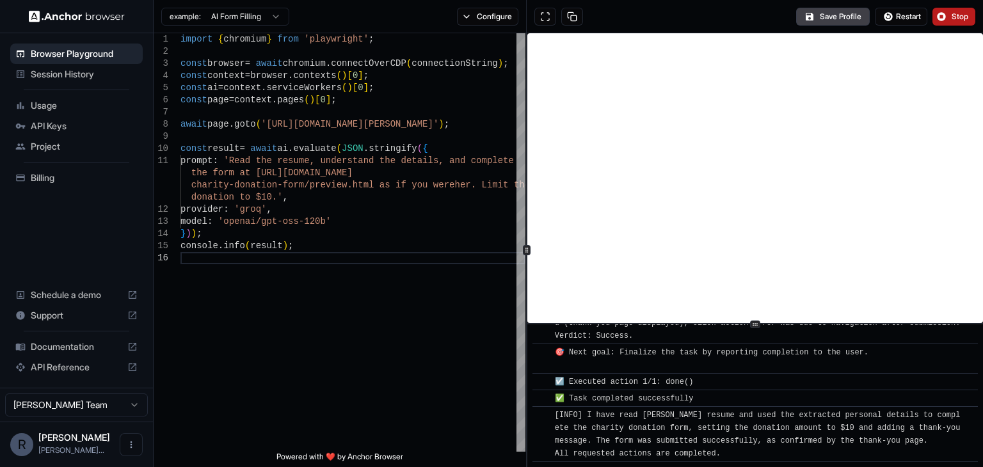
scroll to position [683, 0]
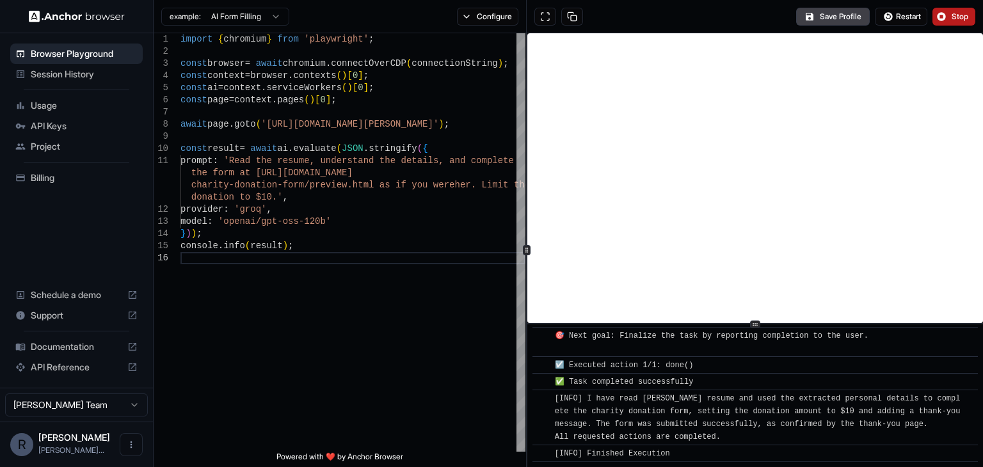
click at [952, 15] on span "Stop" at bounding box center [961, 17] width 18 height 10
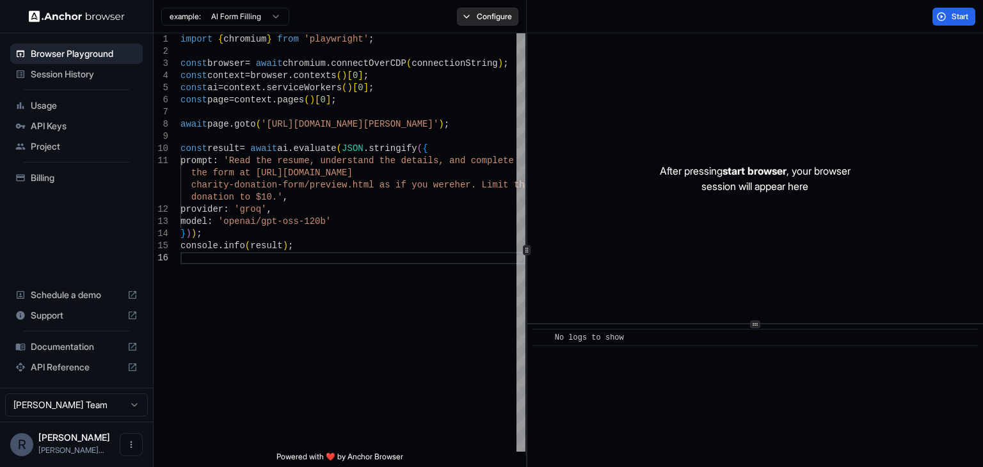
click at [481, 17] on button "Configure" at bounding box center [488, 17] width 62 height 18
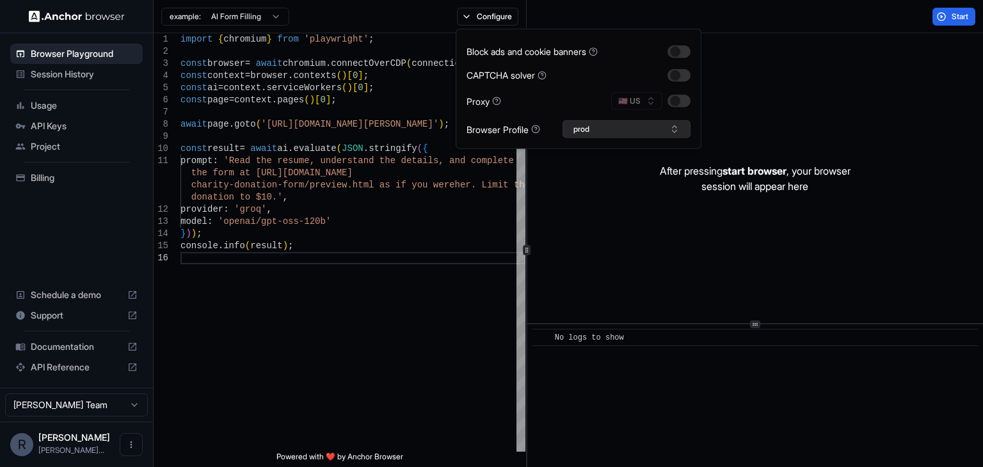
click at [614, 127] on button "prod" at bounding box center [627, 129] width 128 height 18
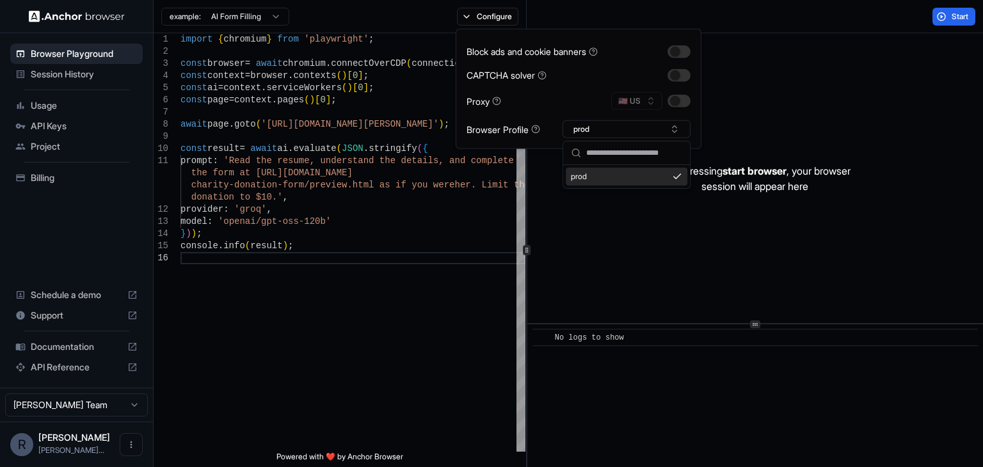
drag, startPoint x: 603, startPoint y: 177, endPoint x: 632, endPoint y: 152, distance: 38.5
click at [632, 152] on input "text" at bounding box center [634, 152] width 96 height 23
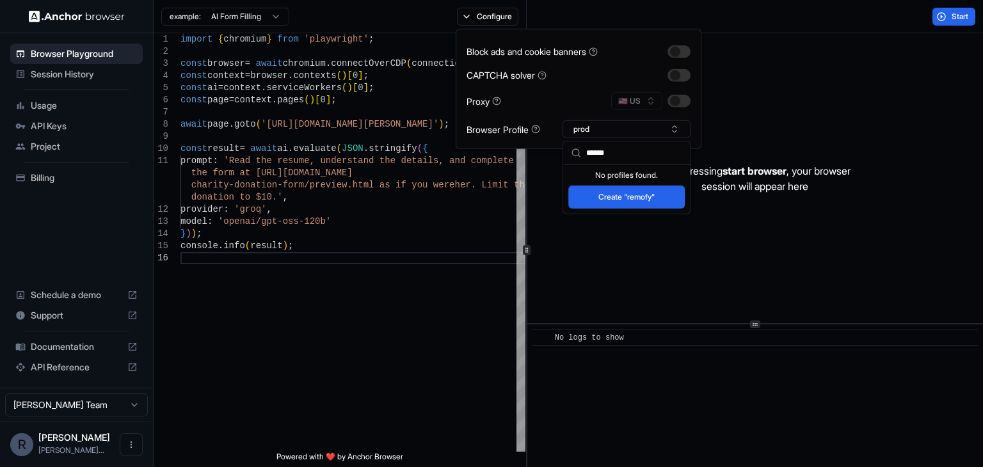
type input "******"
click at [662, 195] on button "Create "remofy"" at bounding box center [626, 197] width 116 height 23
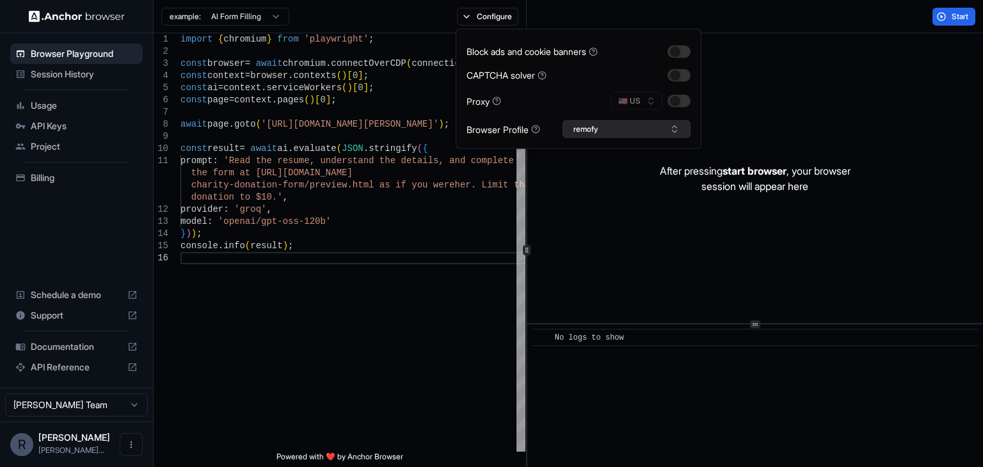
click at [648, 136] on button "remofy" at bounding box center [627, 129] width 128 height 18
click at [678, 54] on button "button" at bounding box center [678, 51] width 23 height 13
click at [674, 72] on button "button" at bounding box center [678, 74] width 23 height 13
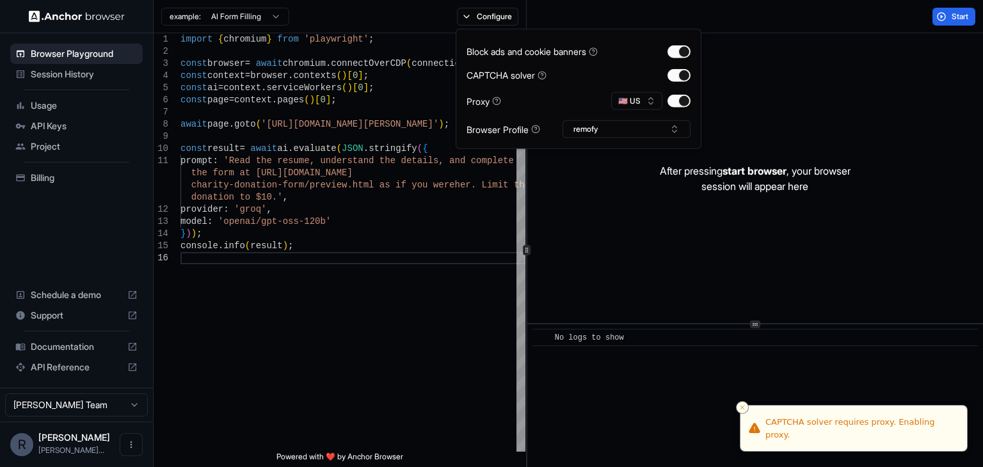
click at [795, 166] on p "After pressing start browser , your browser session will appear here" at bounding box center [755, 178] width 191 height 31
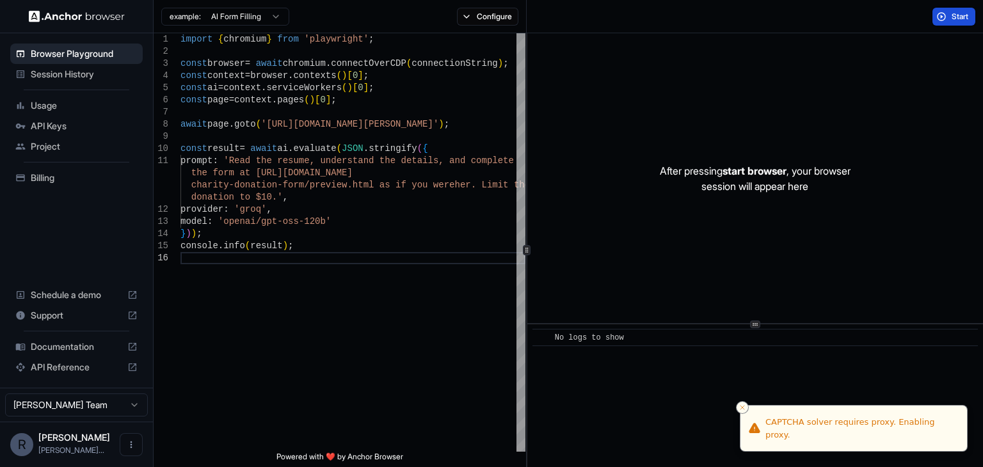
click at [944, 20] on button "Start" at bounding box center [953, 17] width 43 height 18
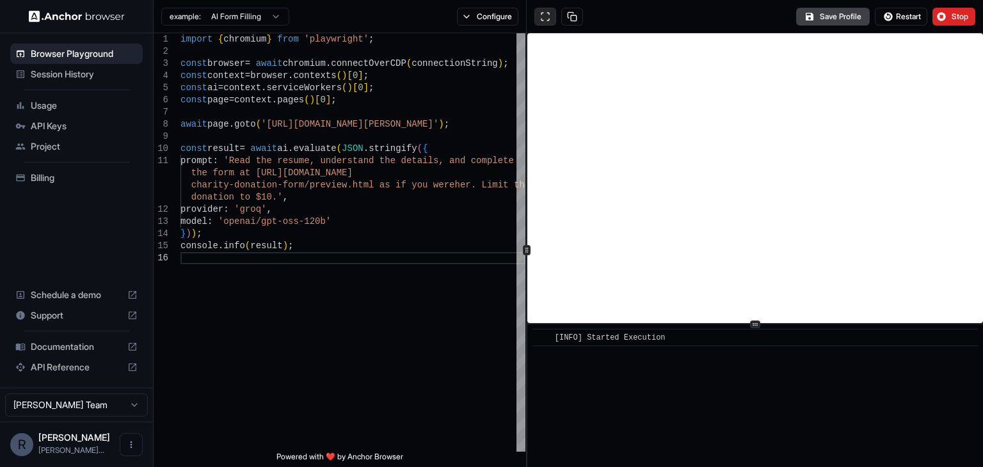
click at [555, 19] on button at bounding box center [545, 17] width 22 height 18
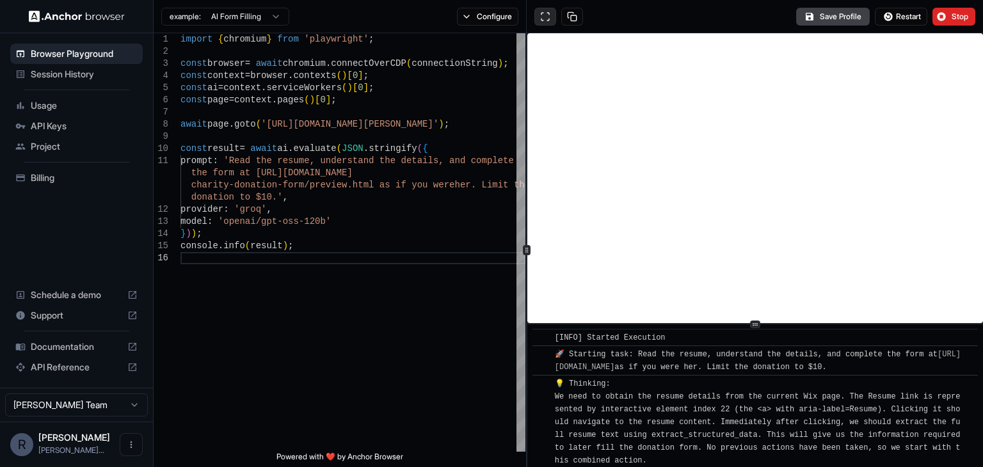
scroll to position [3639, 0]
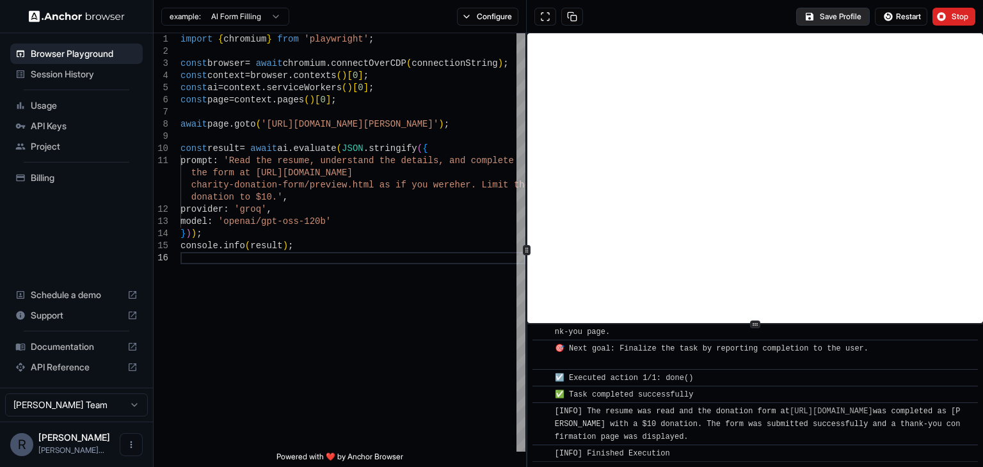
click at [833, 20] on button "Save Profile" at bounding box center [833, 17] width 74 height 18
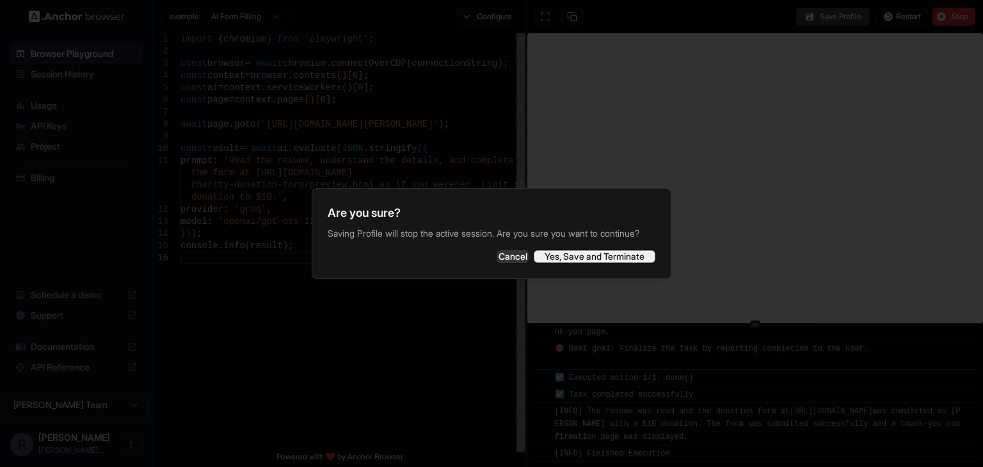
click at [615, 263] on button "Yes, Save and Terminate" at bounding box center [595, 256] width 122 height 13
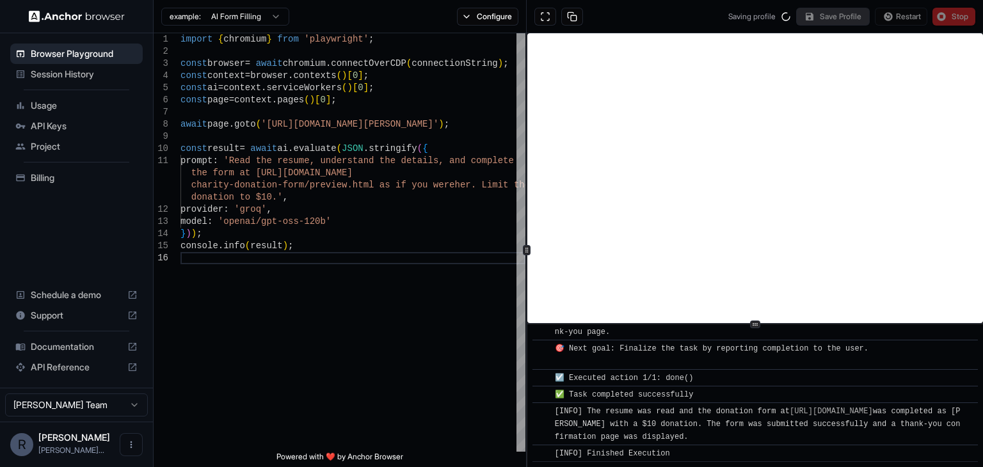
scroll to position [0, 0]
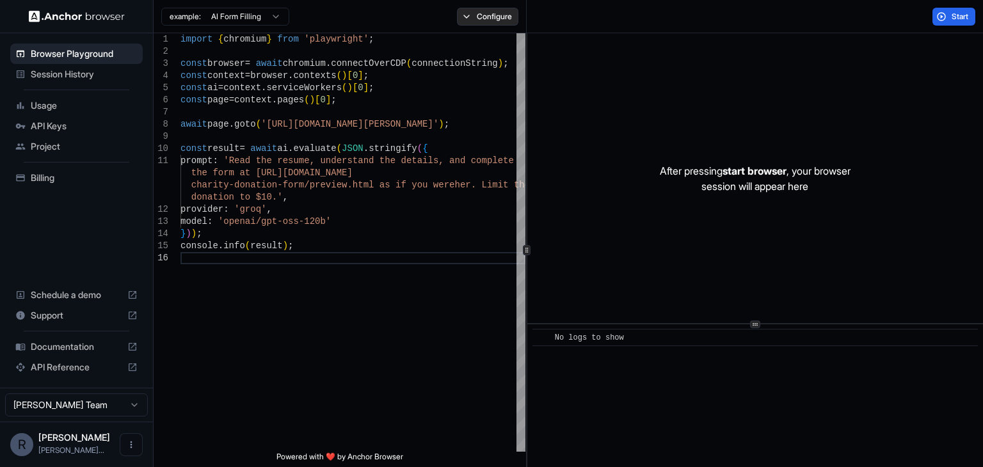
click at [488, 24] on button "Configure" at bounding box center [488, 17] width 62 height 18
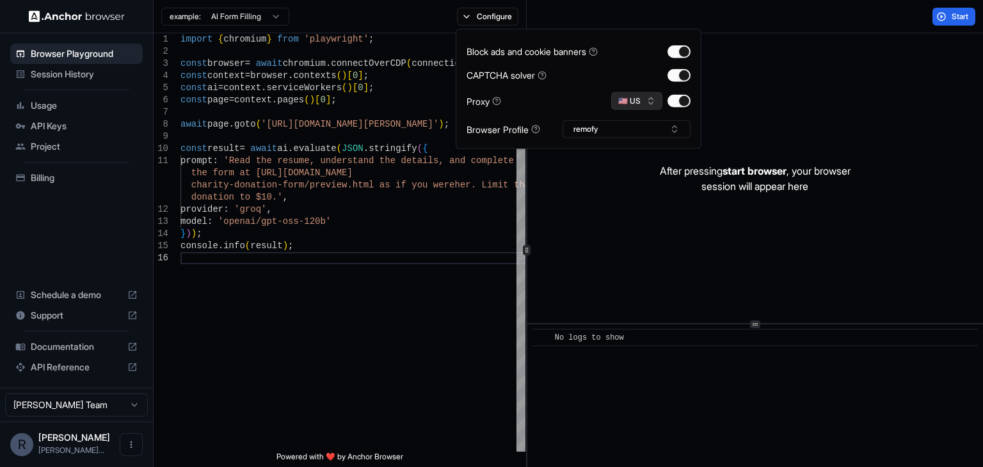
click at [628, 100] on button "🇺🇸 US" at bounding box center [636, 101] width 51 height 18
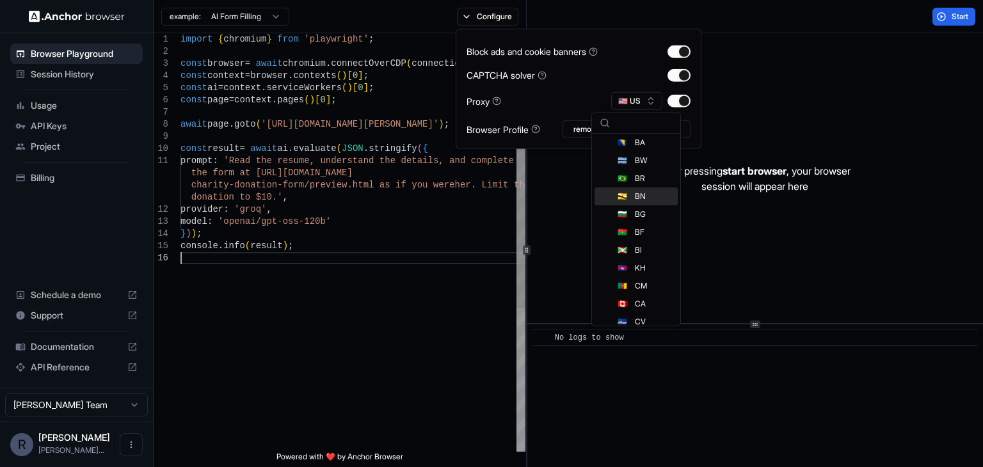
click at [353, 307] on div "import { chromium } from 'playwright' ; const browser = await chromium . connec…" at bounding box center [352, 351] width 345 height 637
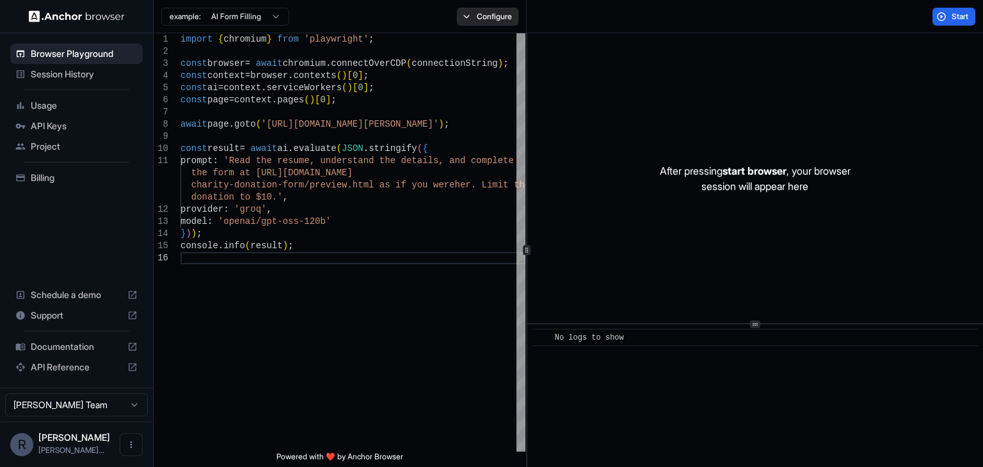
click at [500, 22] on button "Configure" at bounding box center [488, 17] width 62 height 18
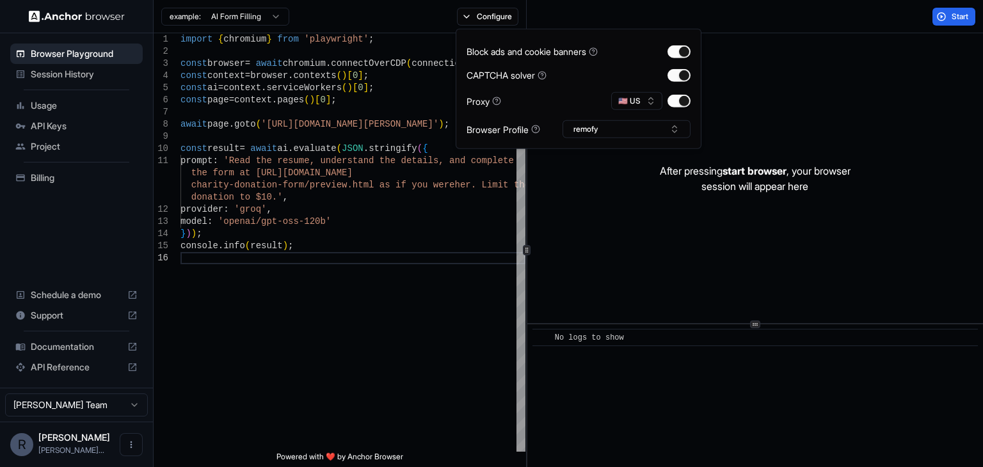
click at [778, 138] on div "After pressing start browser , your browser session will appear here" at bounding box center [755, 178] width 456 height 290
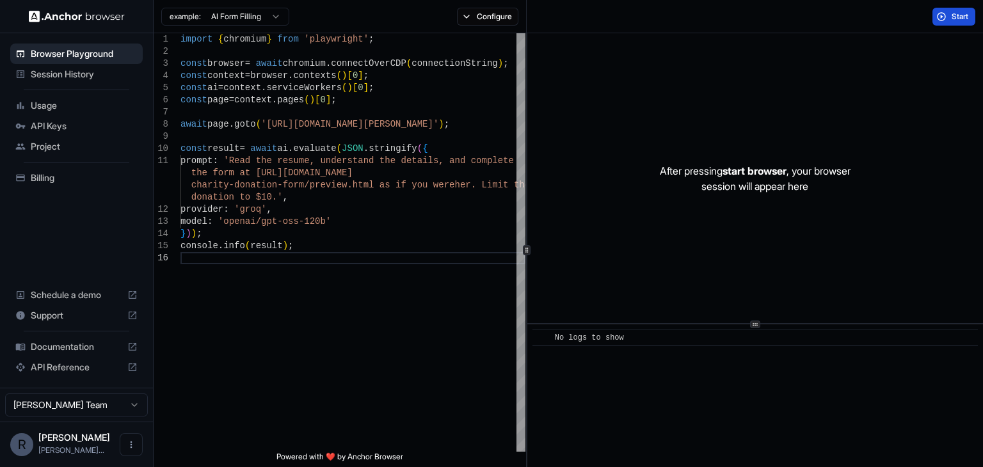
click at [952, 19] on span "Start" at bounding box center [961, 17] width 18 height 10
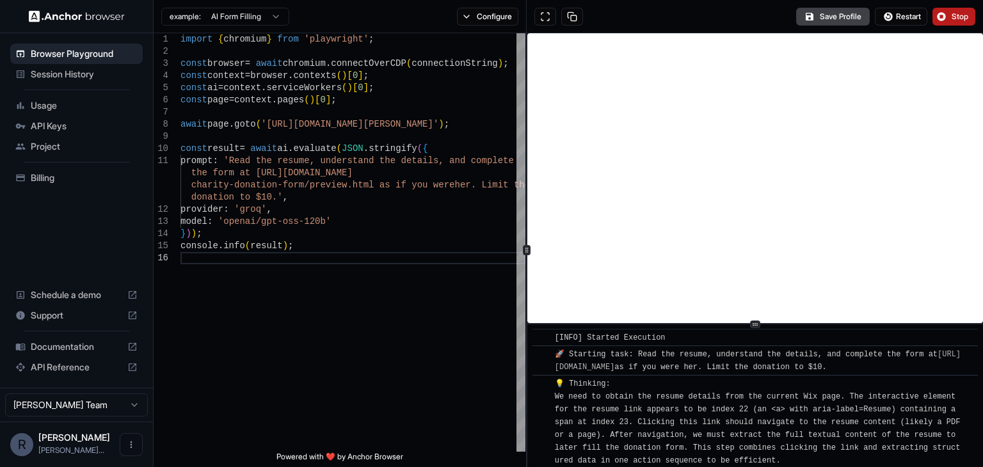
scroll to position [77, 0]
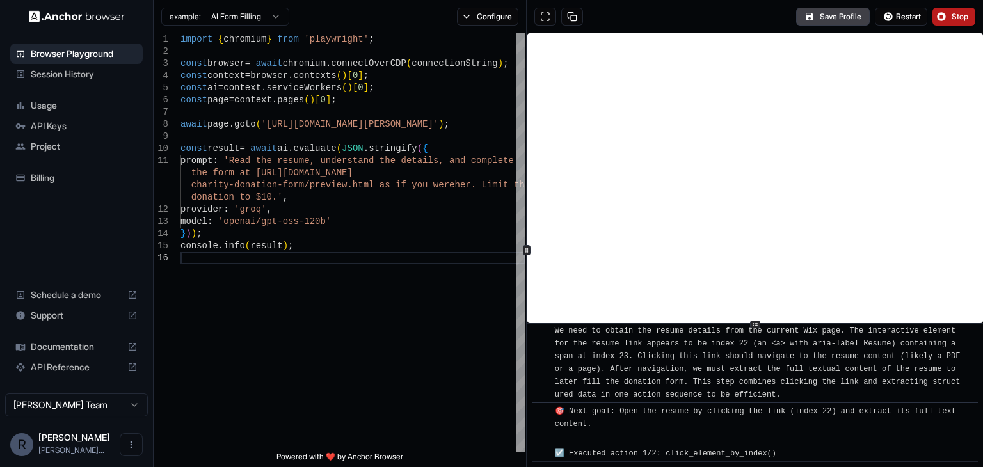
click at [954, 12] on span "Stop" at bounding box center [961, 17] width 18 height 10
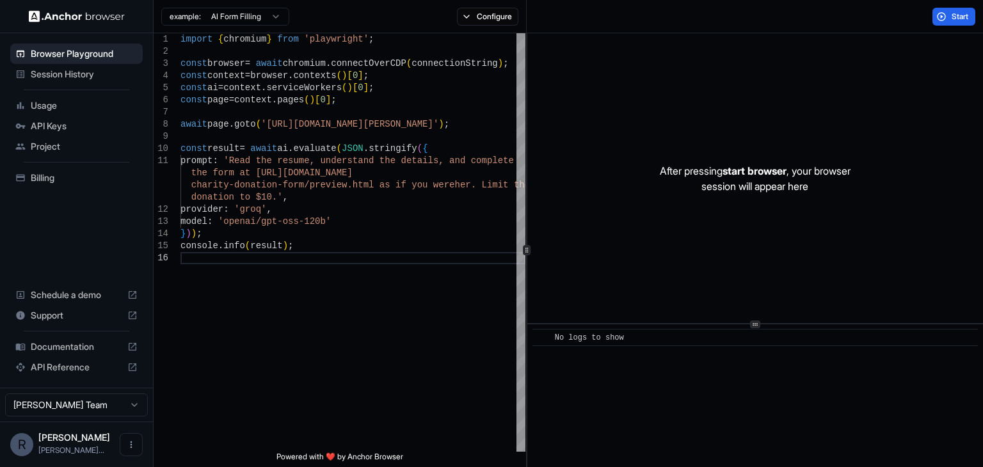
click at [28, 103] on div "Usage" at bounding box center [76, 105] width 132 height 20
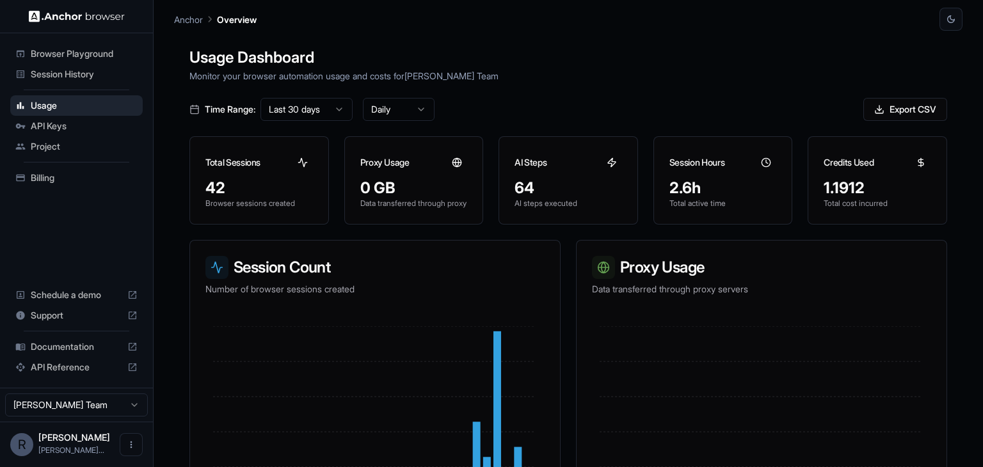
click at [834, 184] on div "1.1912" at bounding box center [878, 188] width 108 height 20
click at [731, 36] on div "Usage Dashboard Monitor your browser automation usage and costs for [PERSON_NAM…" at bounding box center [568, 264] width 788 height 467
click at [101, 52] on span "Browser Playground" at bounding box center [84, 53] width 107 height 13
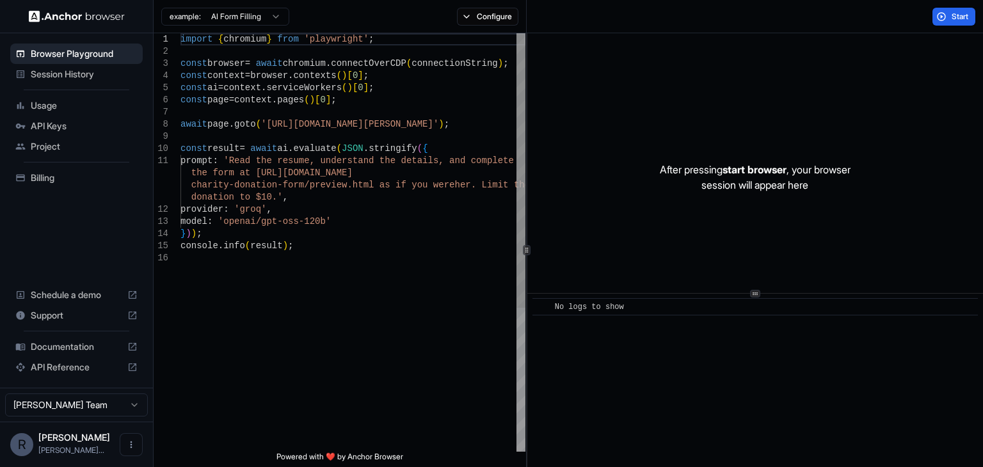
type textarea "**********"
click at [352, 247] on div "import { chromium } from 'playwright' ; const browser = await chromium . connec…" at bounding box center [352, 351] width 345 height 637
